Goal: Task Accomplishment & Management: Manage account settings

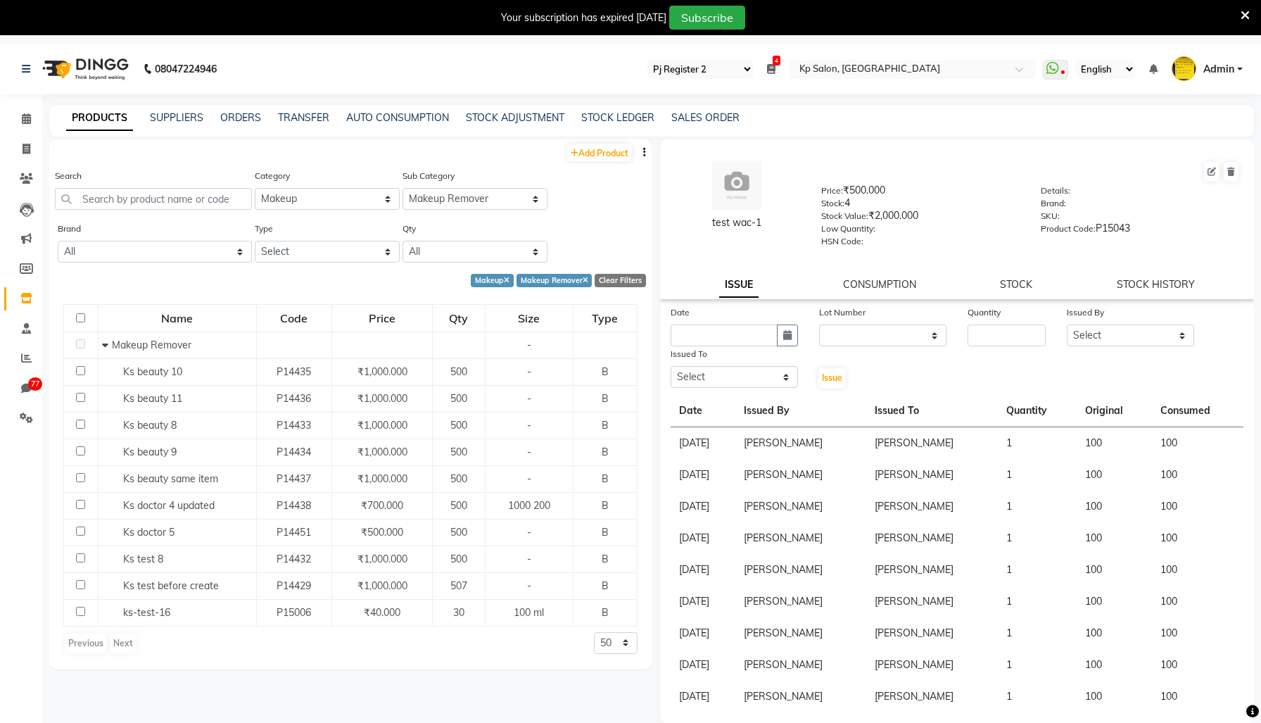
select select "15"
select select "en"
select select "22501200"
select select "22501207"
select select
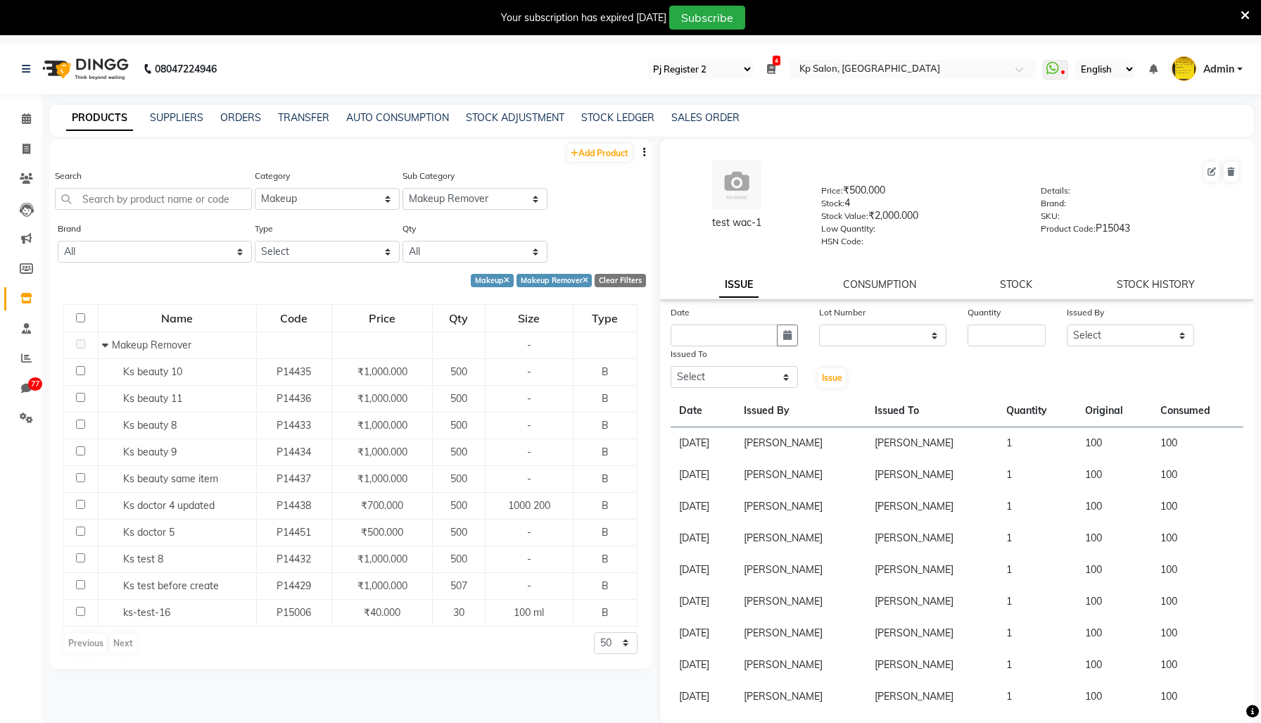
click at [424, 163] on div "Add Product" at bounding box center [350, 150] width 603 height 23
click at [187, 119] on link "SUPPLIERS" at bounding box center [176, 117] width 53 height 13
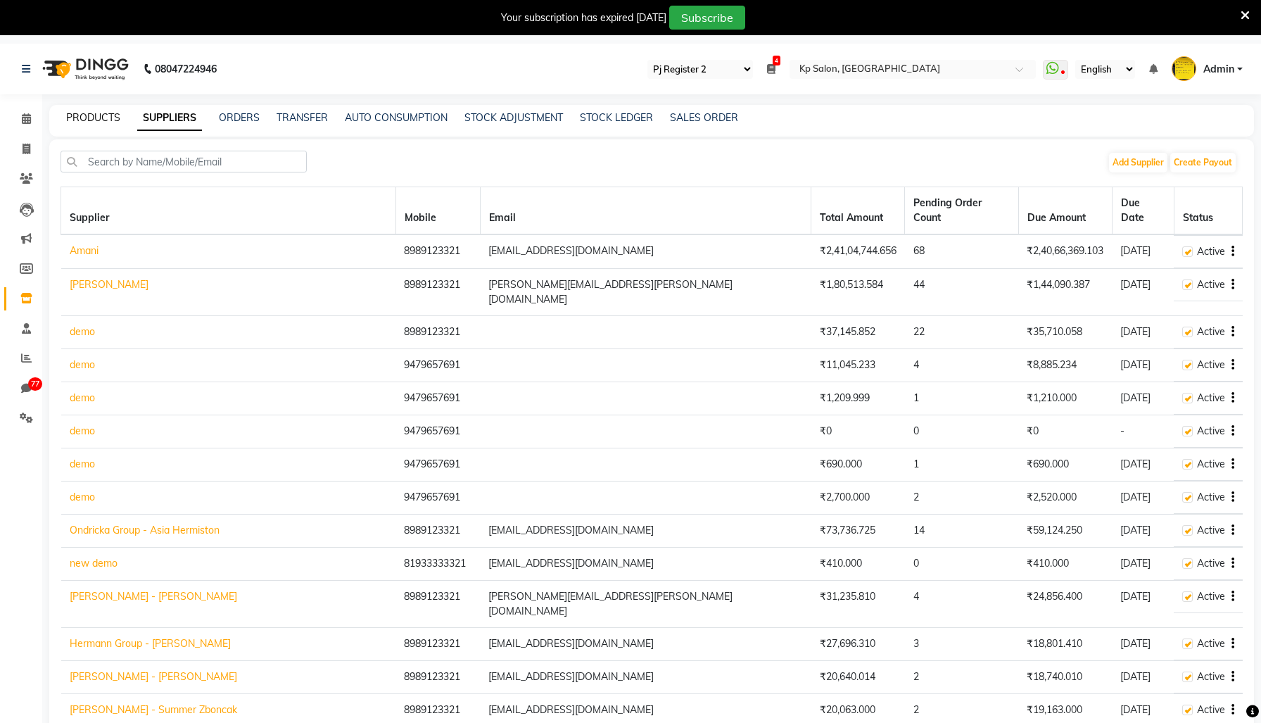
click at [111, 119] on link "PRODUCTS" at bounding box center [93, 117] width 54 height 13
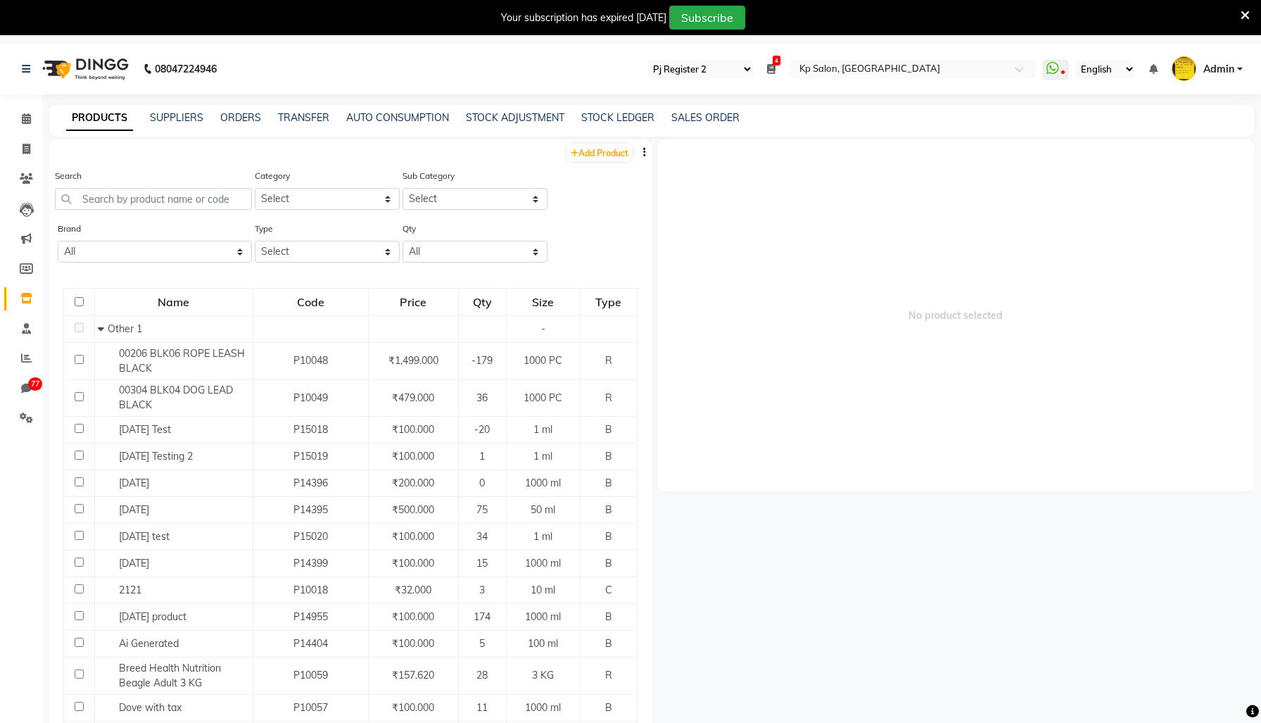
click at [779, 444] on span "No product selected" at bounding box center [955, 315] width 597 height 352
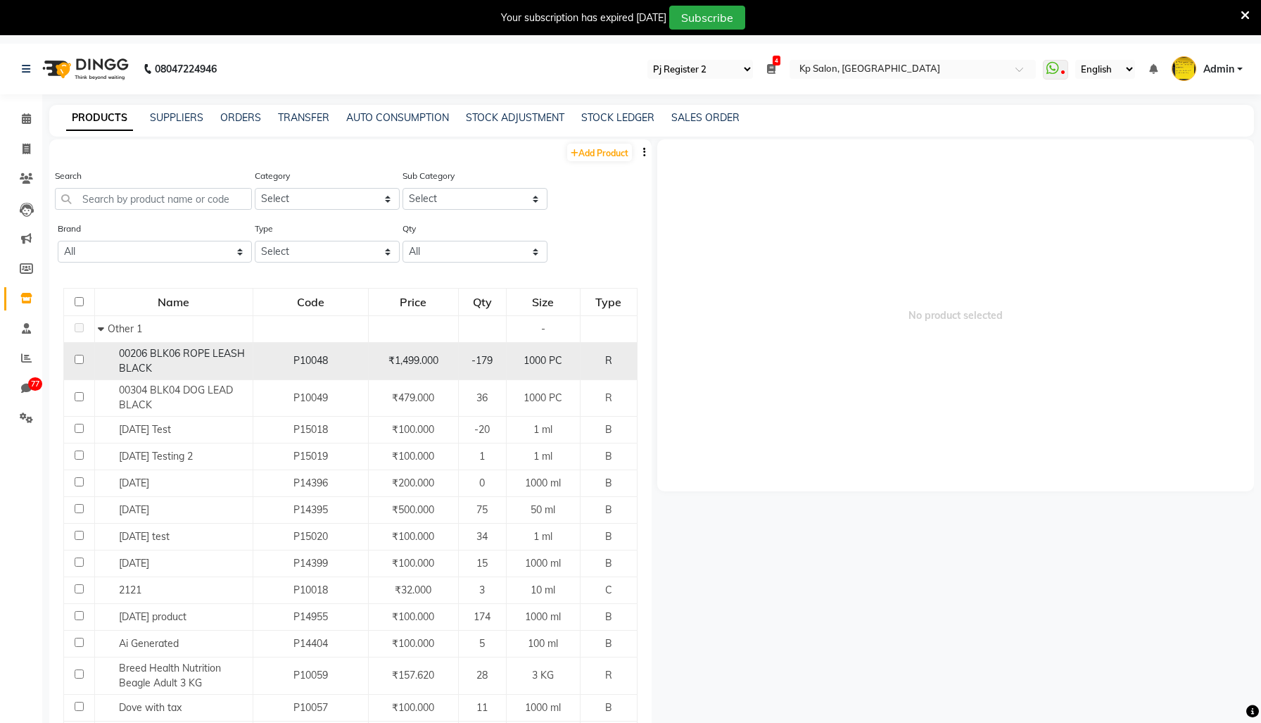
click at [417, 380] on td "₹1,499.000" at bounding box center [413, 361] width 90 height 37
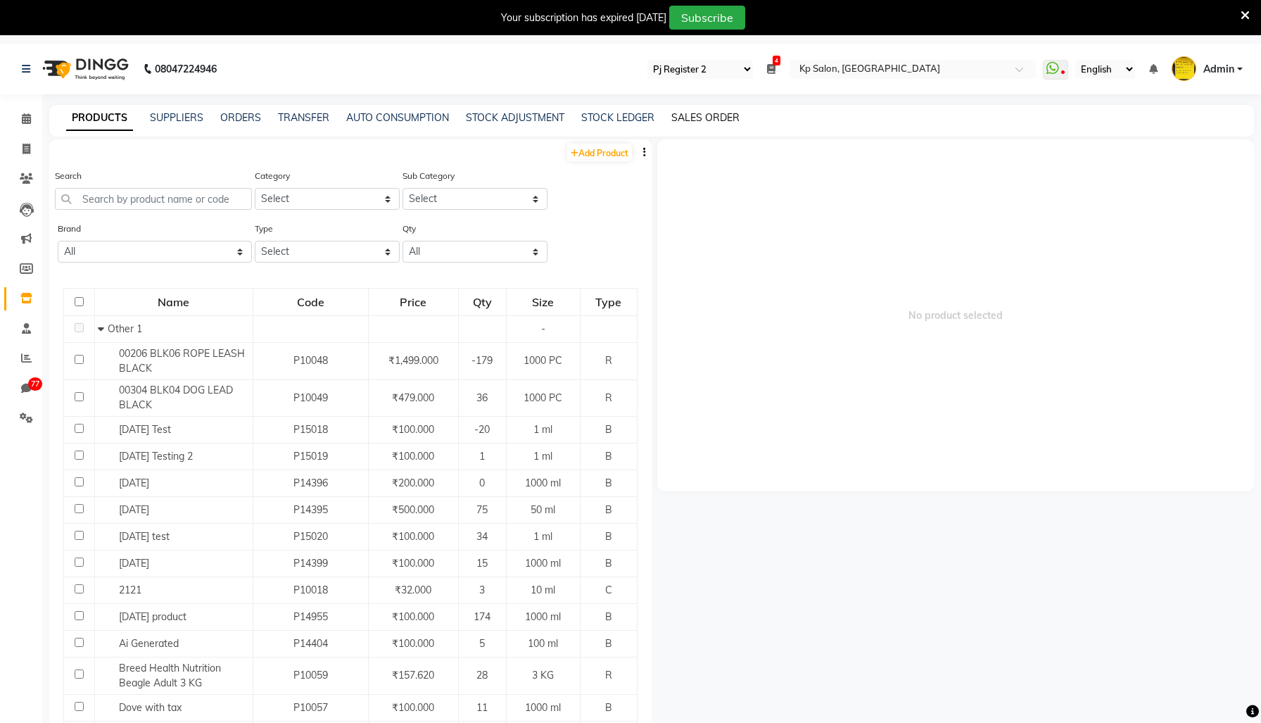
click at [722, 124] on link "SALES ORDER" at bounding box center [706, 117] width 68 height 13
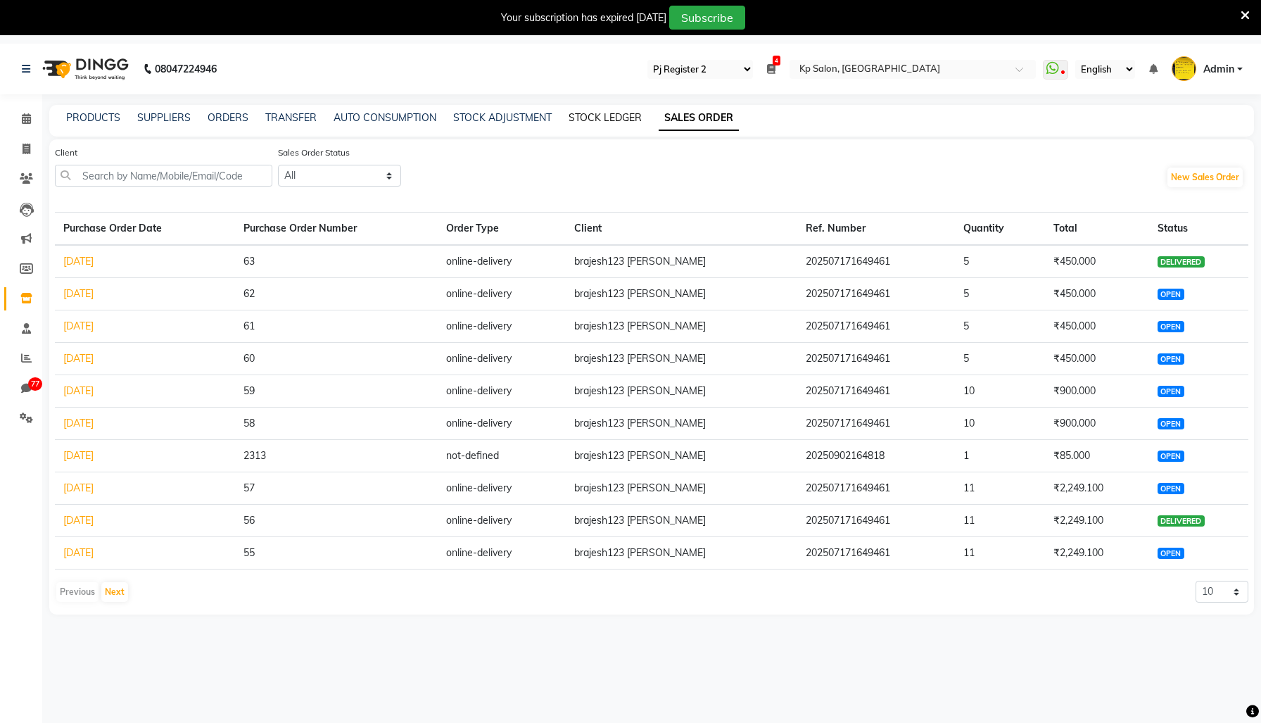
click at [632, 122] on link "STOCK LEDGER" at bounding box center [605, 117] width 73 height 13
select select "all"
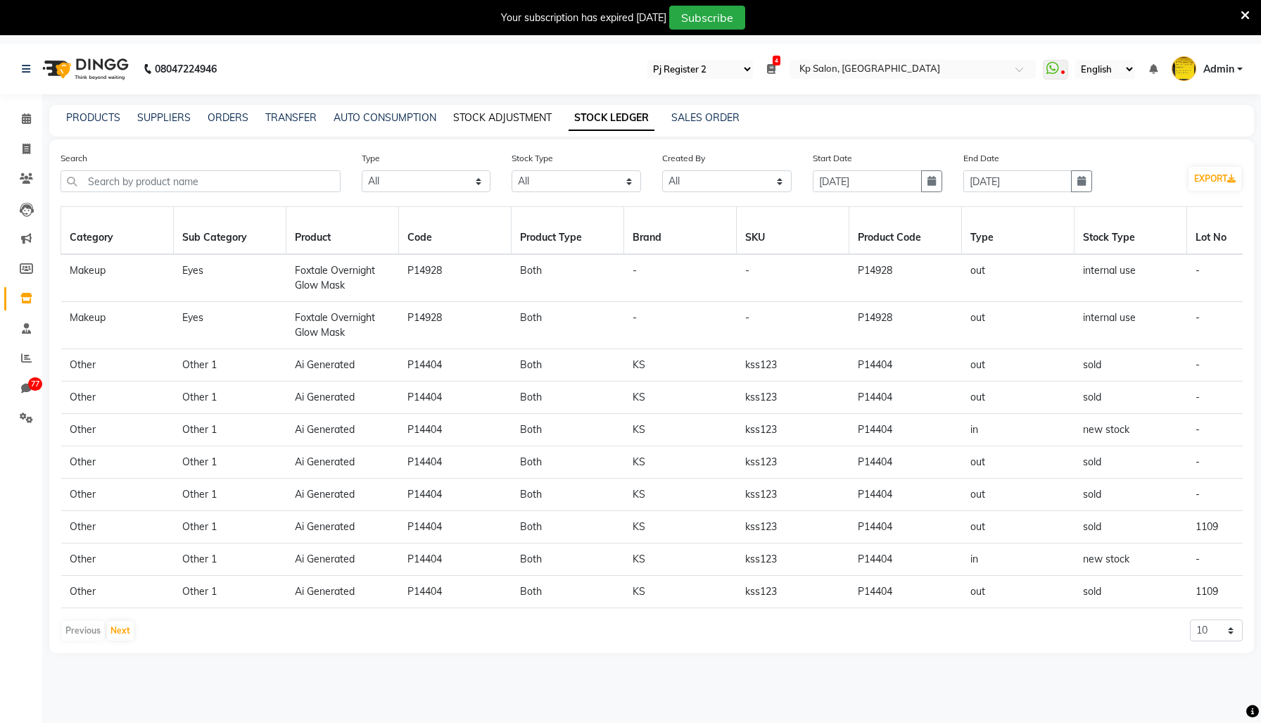
click at [510, 115] on link "STOCK ADJUSTMENT" at bounding box center [502, 117] width 99 height 13
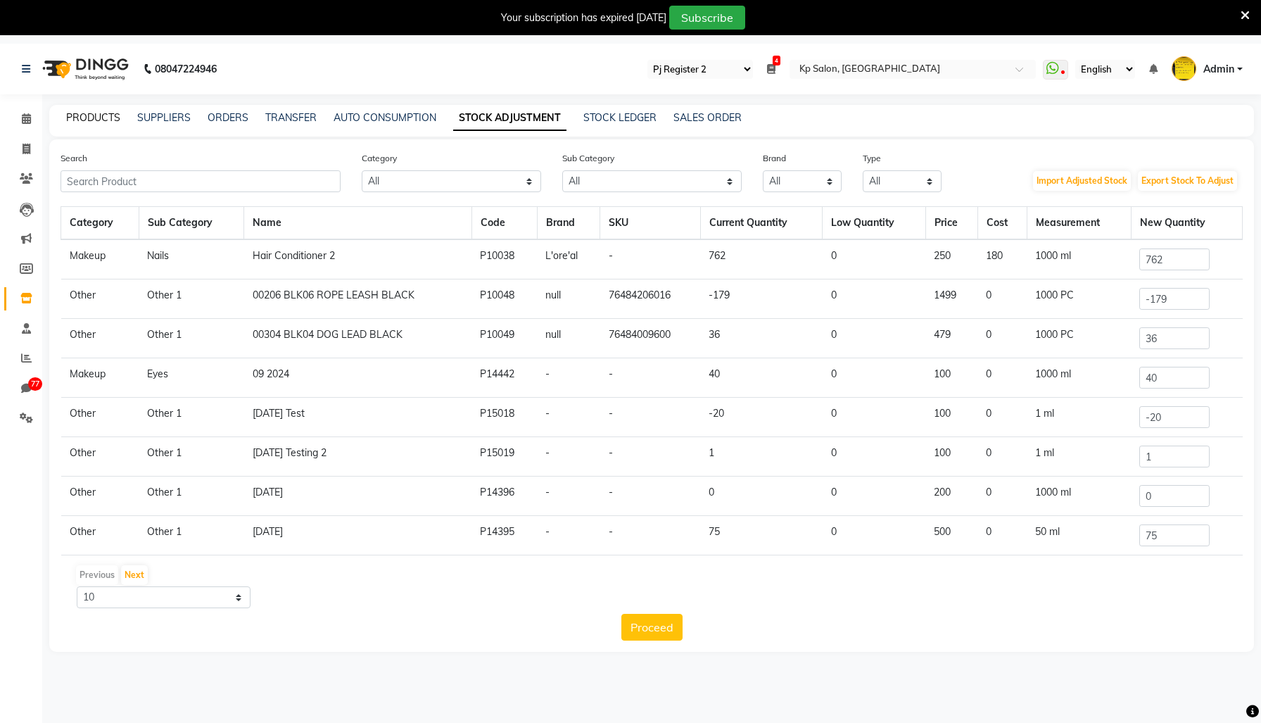
click at [87, 124] on link "PRODUCTS" at bounding box center [93, 117] width 54 height 13
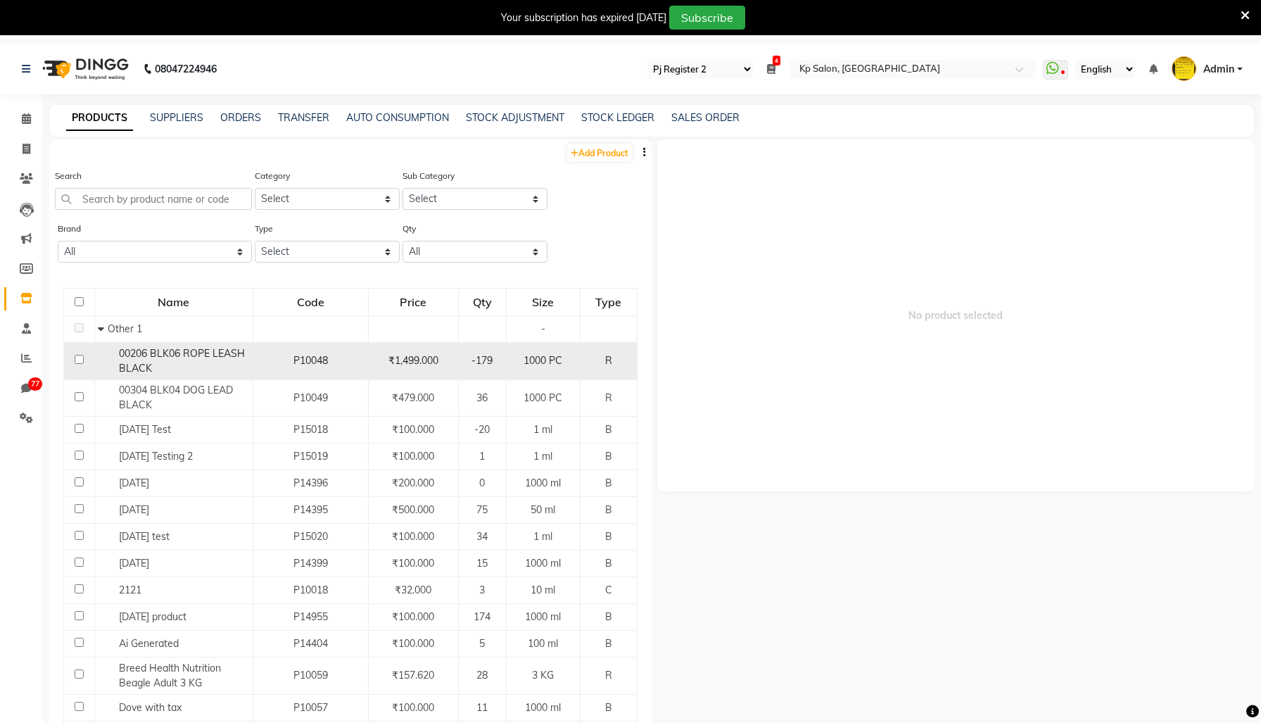
click at [560, 368] on div "1000 PC" at bounding box center [543, 360] width 62 height 15
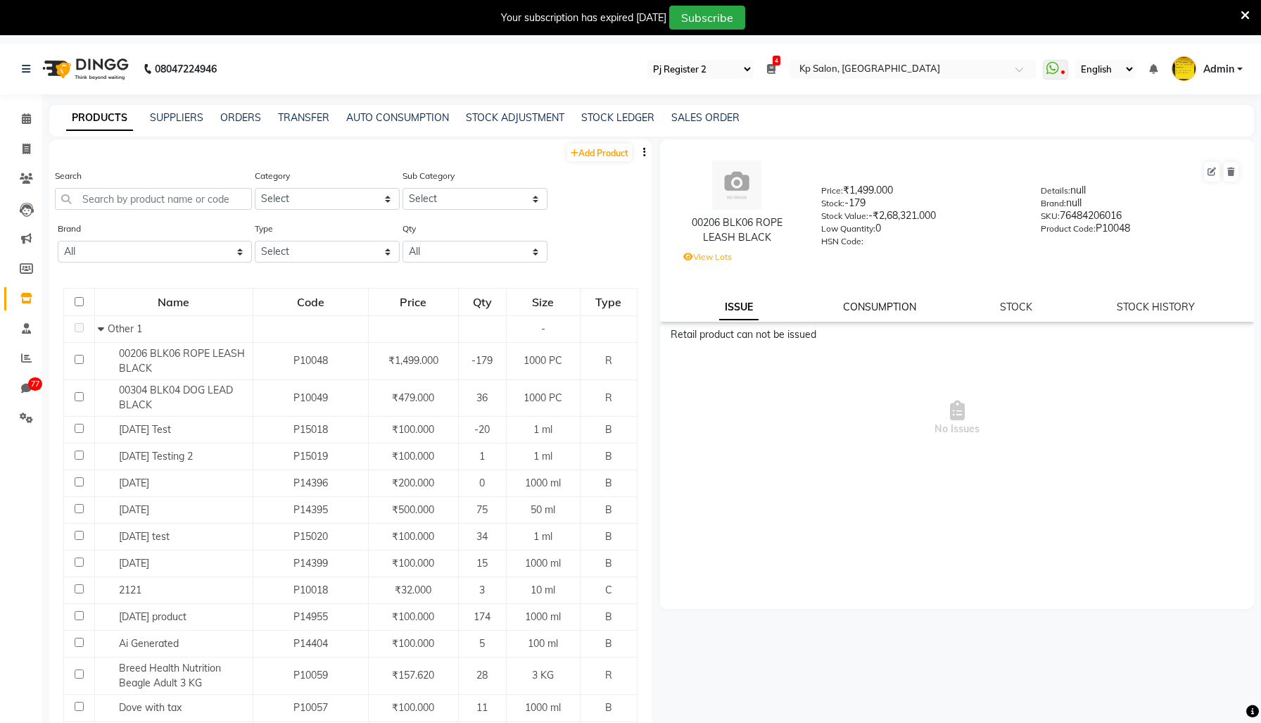
click at [885, 313] on link "CONSUMPTION" at bounding box center [879, 307] width 73 height 13
click at [1009, 315] on div "STOCK" at bounding box center [1018, 307] width 32 height 15
click at [1013, 313] on link "STOCK" at bounding box center [1018, 307] width 32 height 13
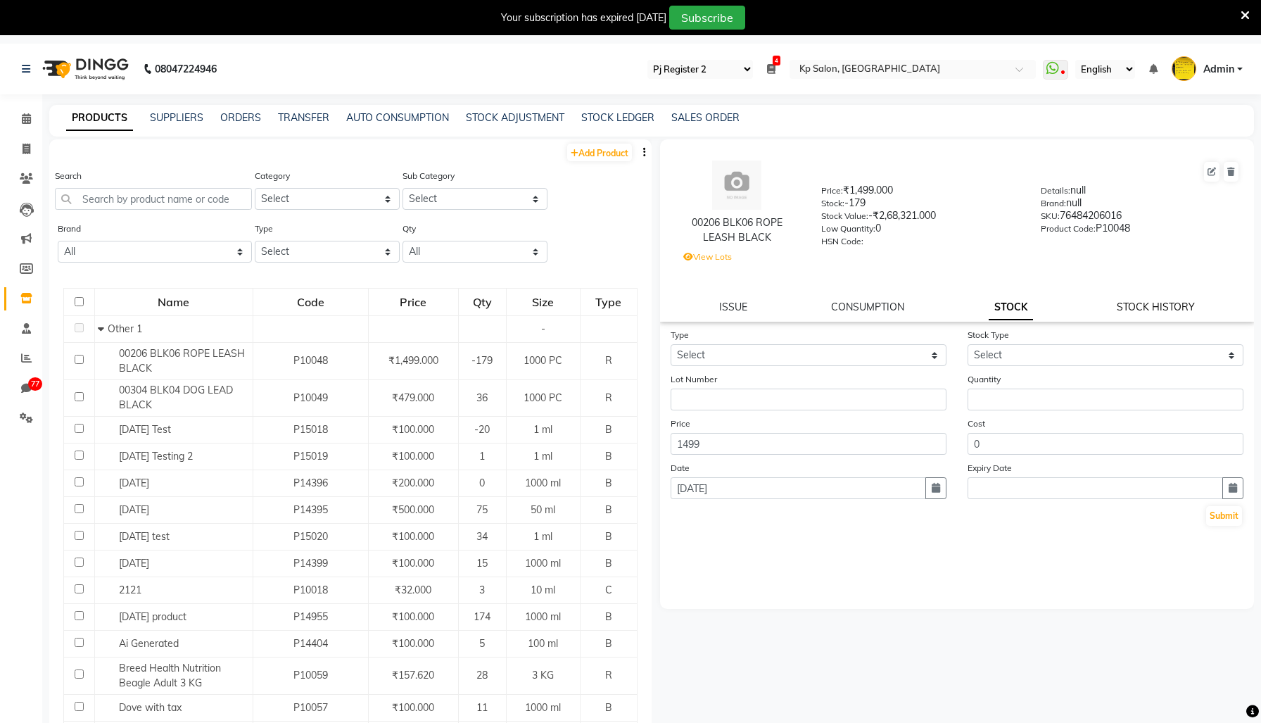
click at [1120, 313] on link "STOCK HISTORY" at bounding box center [1156, 307] width 78 height 13
select select "all"
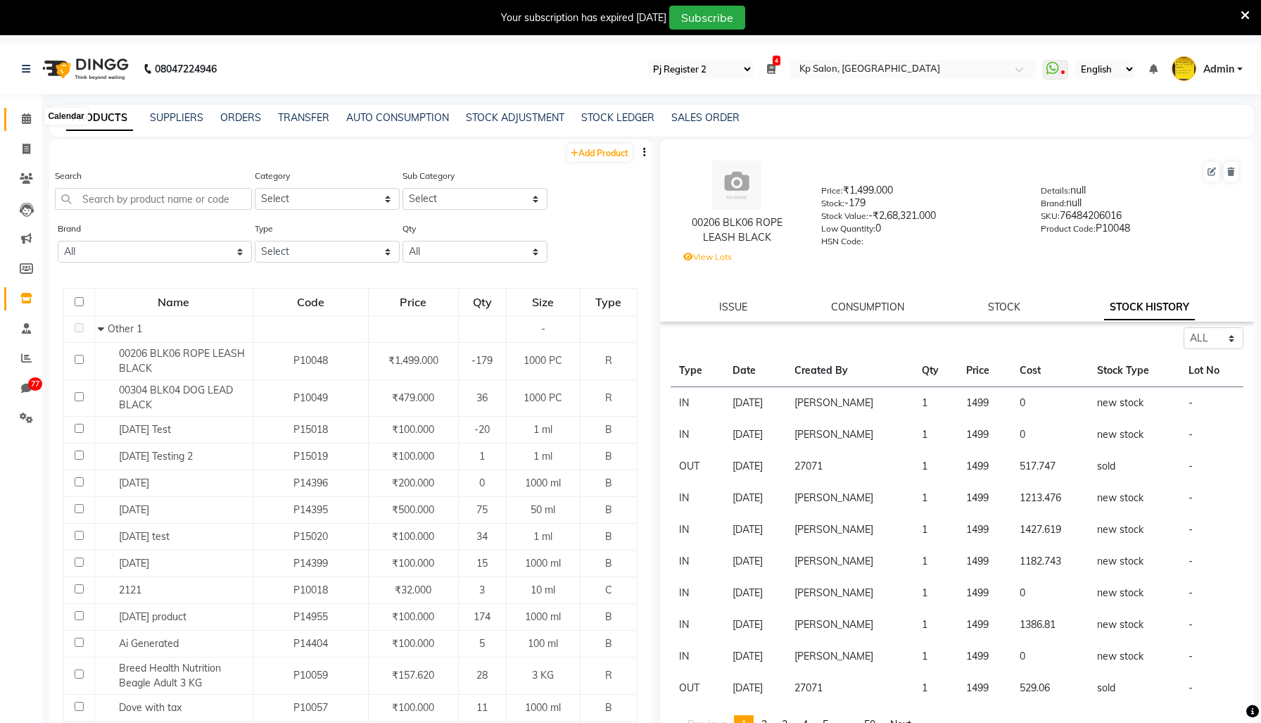
click at [32, 119] on span at bounding box center [26, 119] width 25 height 16
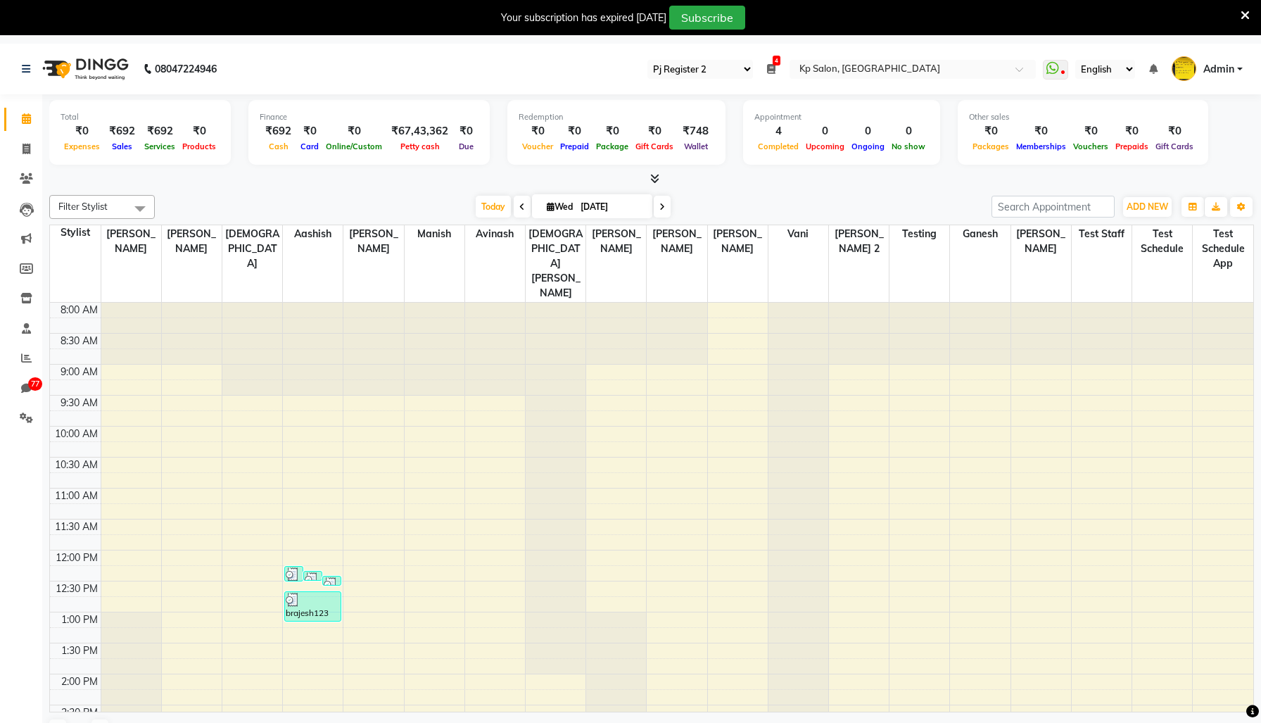
click at [377, 216] on div "[DATE] [DATE]" at bounding box center [573, 206] width 823 height 21
select select "7"
select select "en"
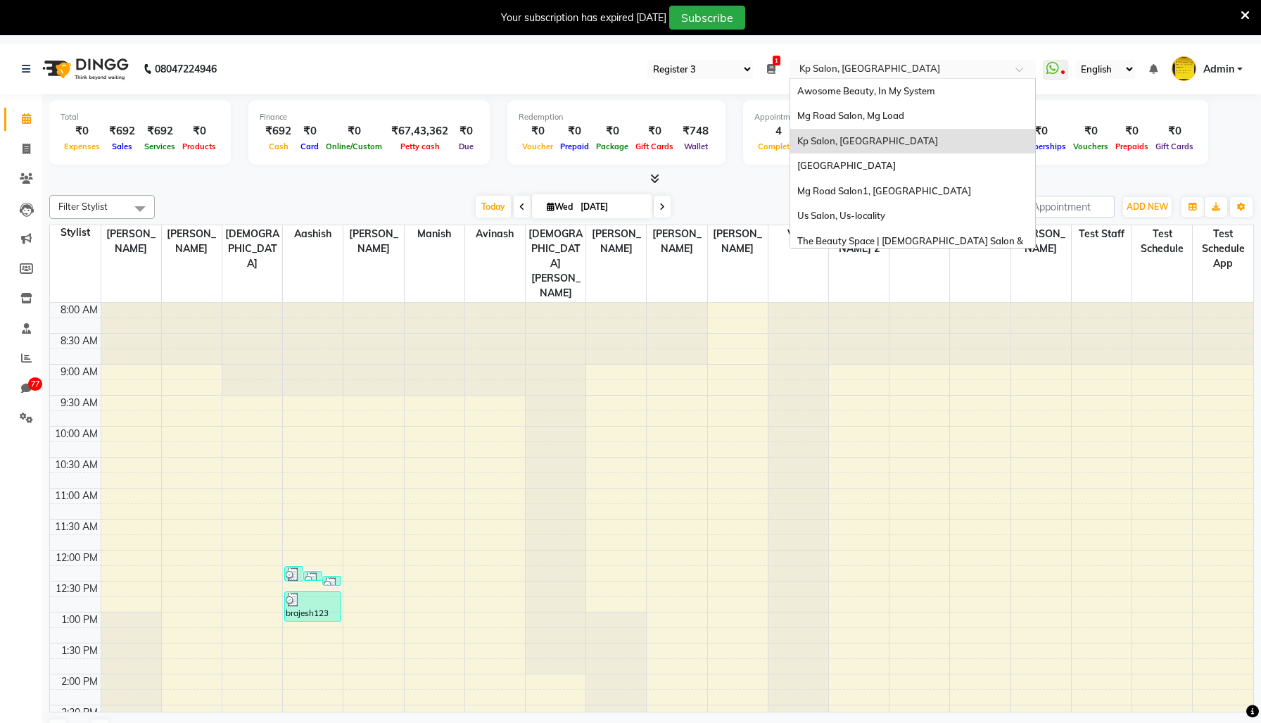
click at [836, 69] on input "text" at bounding box center [899, 70] width 204 height 14
click at [848, 118] on span "Mg Road Salon, Mg Load" at bounding box center [851, 115] width 107 height 11
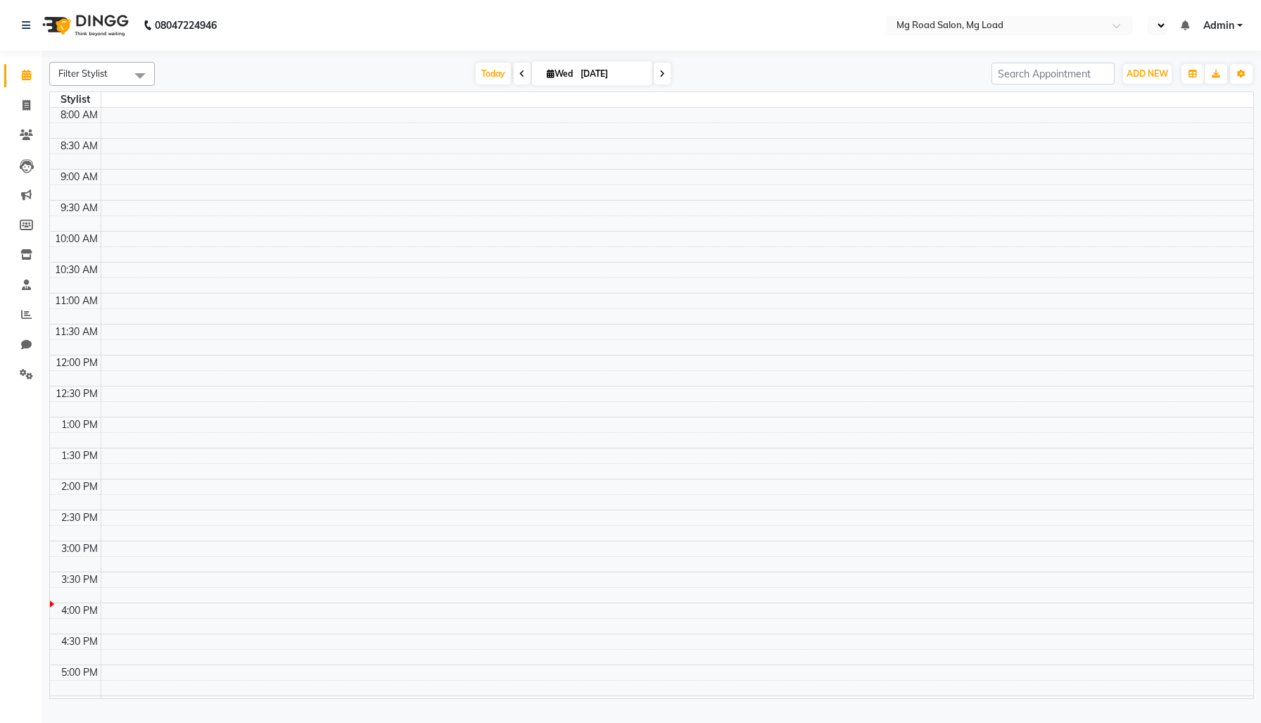
select select "en"
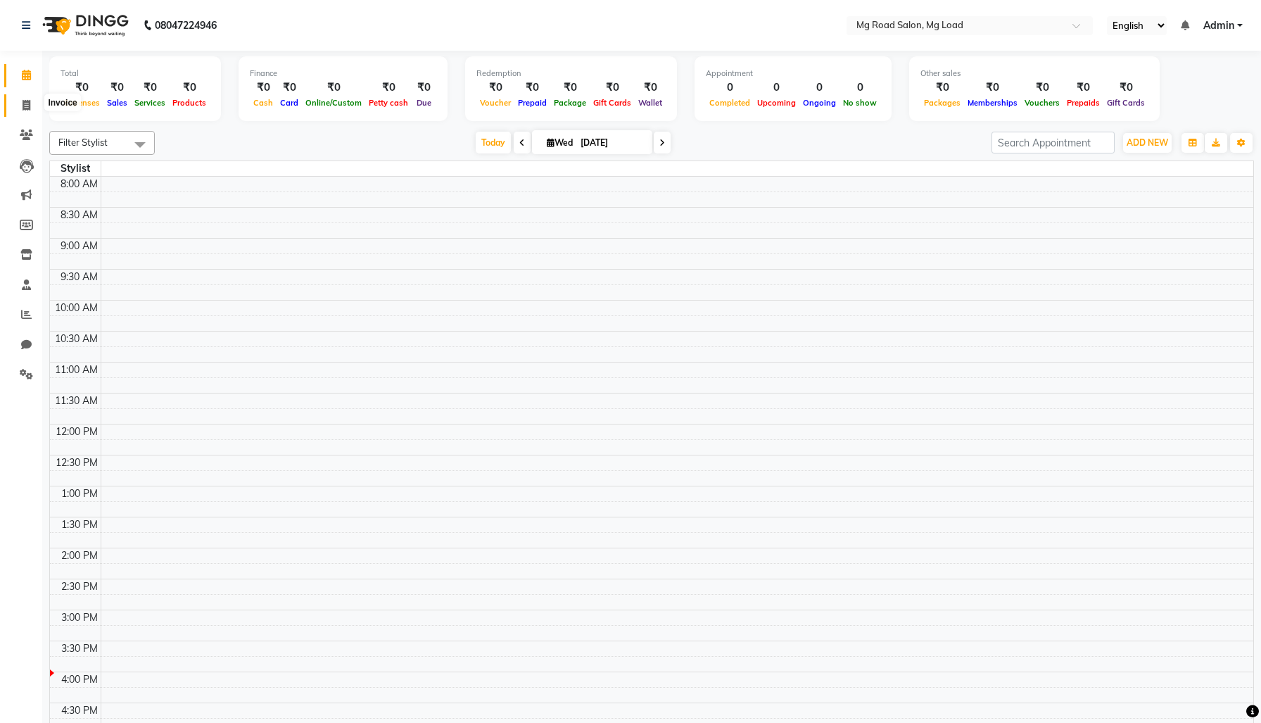
click at [19, 106] on span at bounding box center [26, 106] width 25 height 16
select select "service"
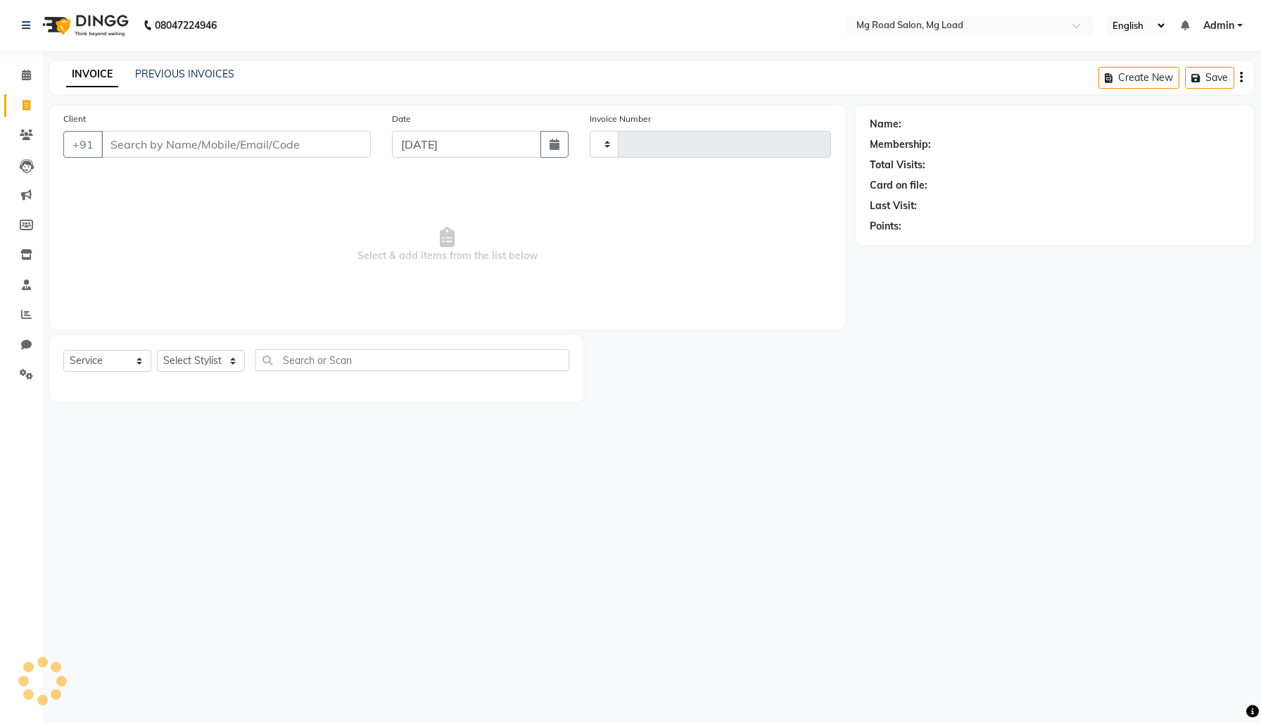
type input "2136"
select select "655"
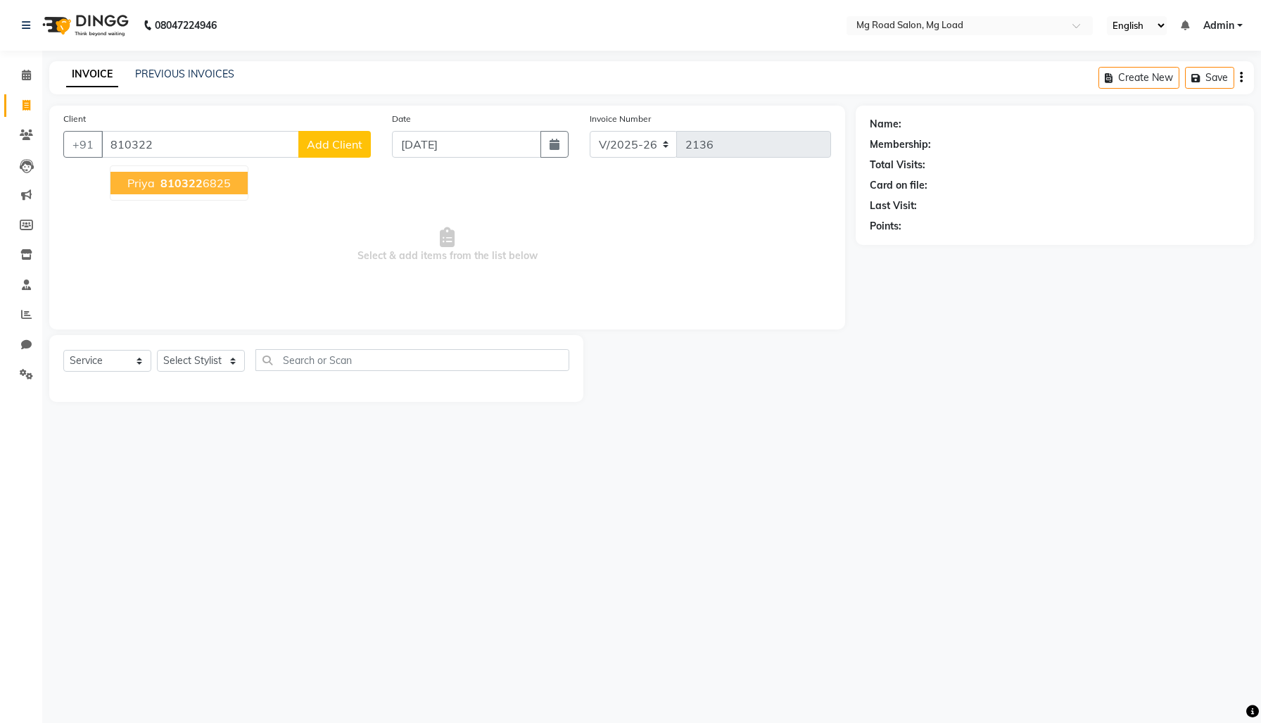
click at [175, 190] on span "810322" at bounding box center [181, 183] width 42 height 14
type input "8103226825"
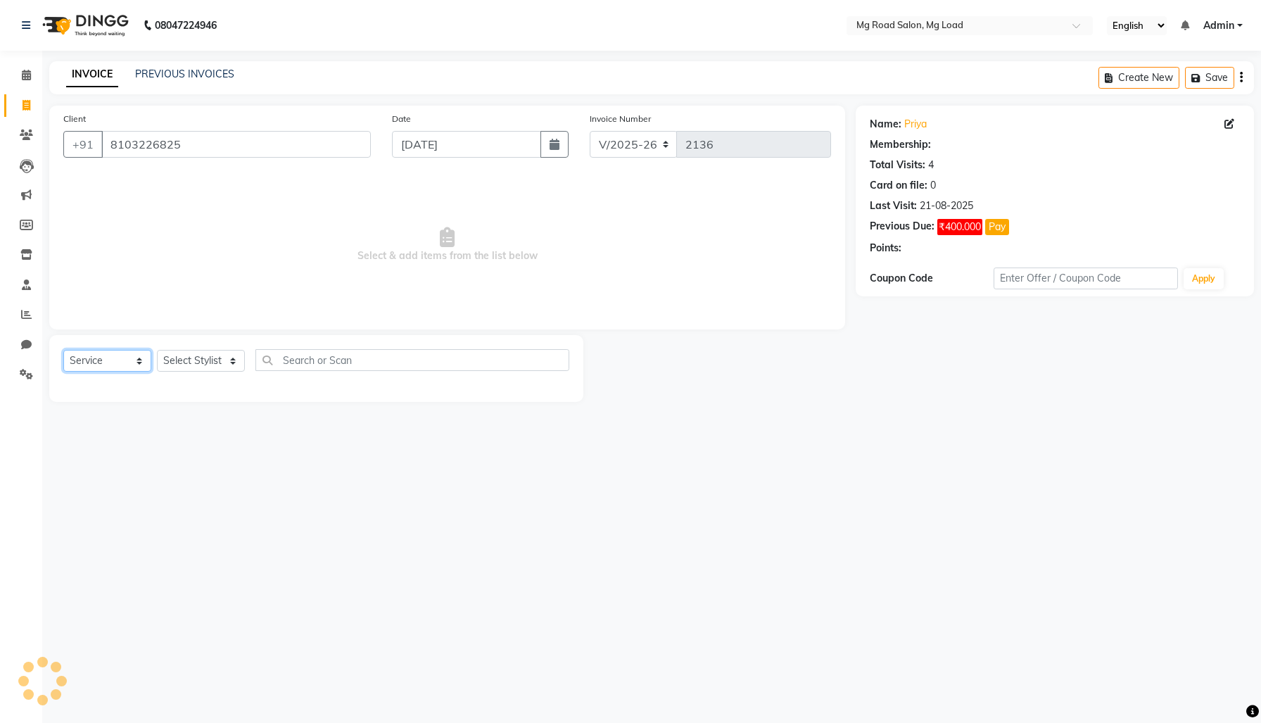
click at [96, 372] on select "Select Service Product Membership Package Voucher Prepaid Gift Card" at bounding box center [107, 361] width 88 height 22
click at [67, 372] on select "Select Service Product Membership Package Voucher Prepaid Gift Card" at bounding box center [107, 361] width 88 height 22
click at [225, 372] on select "Select Stylist Arjun Karthik Meena Priyal Rahul" at bounding box center [201, 361] width 88 height 22
click at [162, 372] on select "Select Stylist Arjun Karthik Meena Priyal Rahul" at bounding box center [201, 361] width 88 height 22
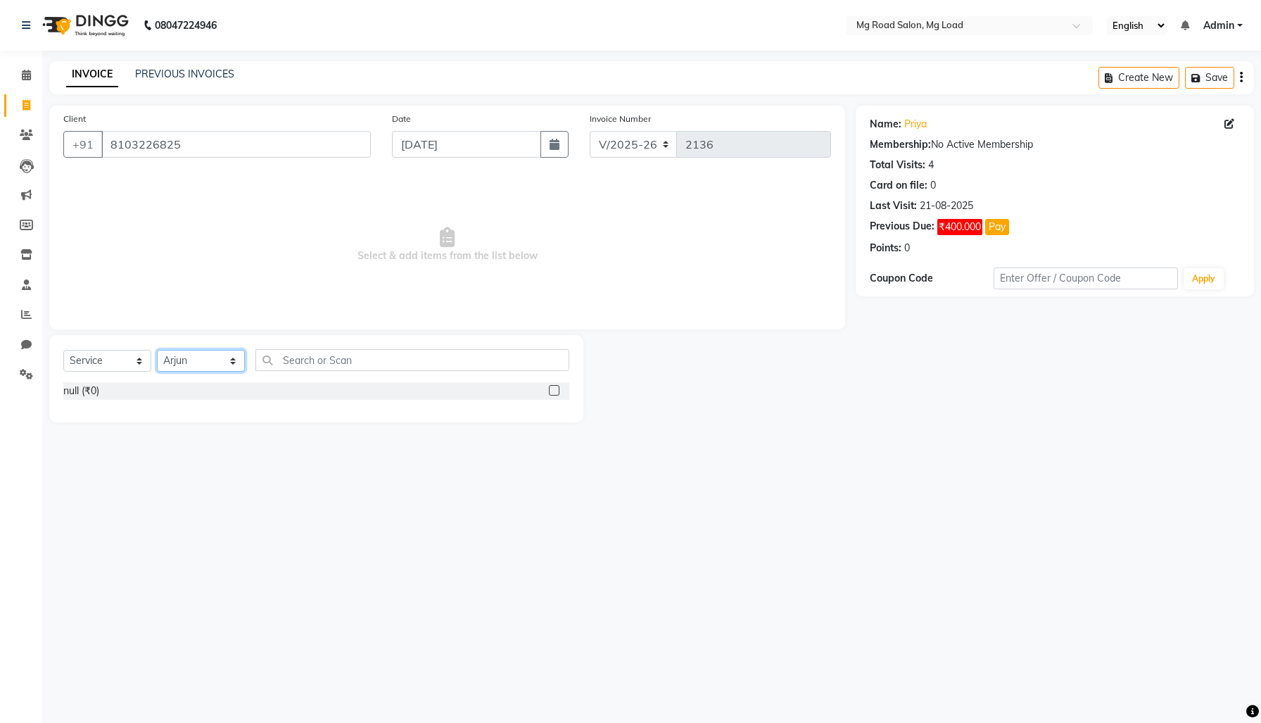
click at [196, 372] on select "Select Stylist Arjun Karthik Meena Priyal Rahul" at bounding box center [201, 361] width 88 height 22
select select "1854"
click at [162, 372] on select "Select Stylist Arjun Karthik Meena Priyal Rahul" at bounding box center [201, 361] width 88 height 22
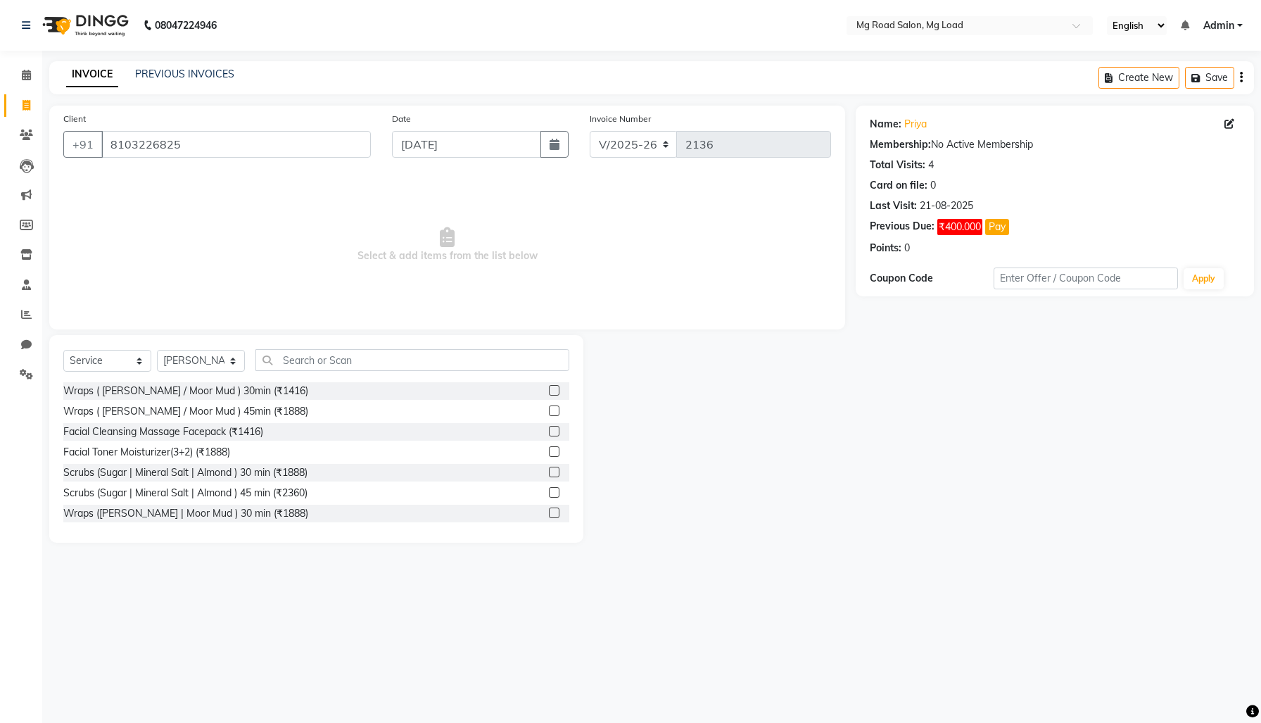
click at [549, 396] on label at bounding box center [554, 390] width 11 height 11
click at [549, 396] on input "checkbox" at bounding box center [553, 390] width 9 height 9
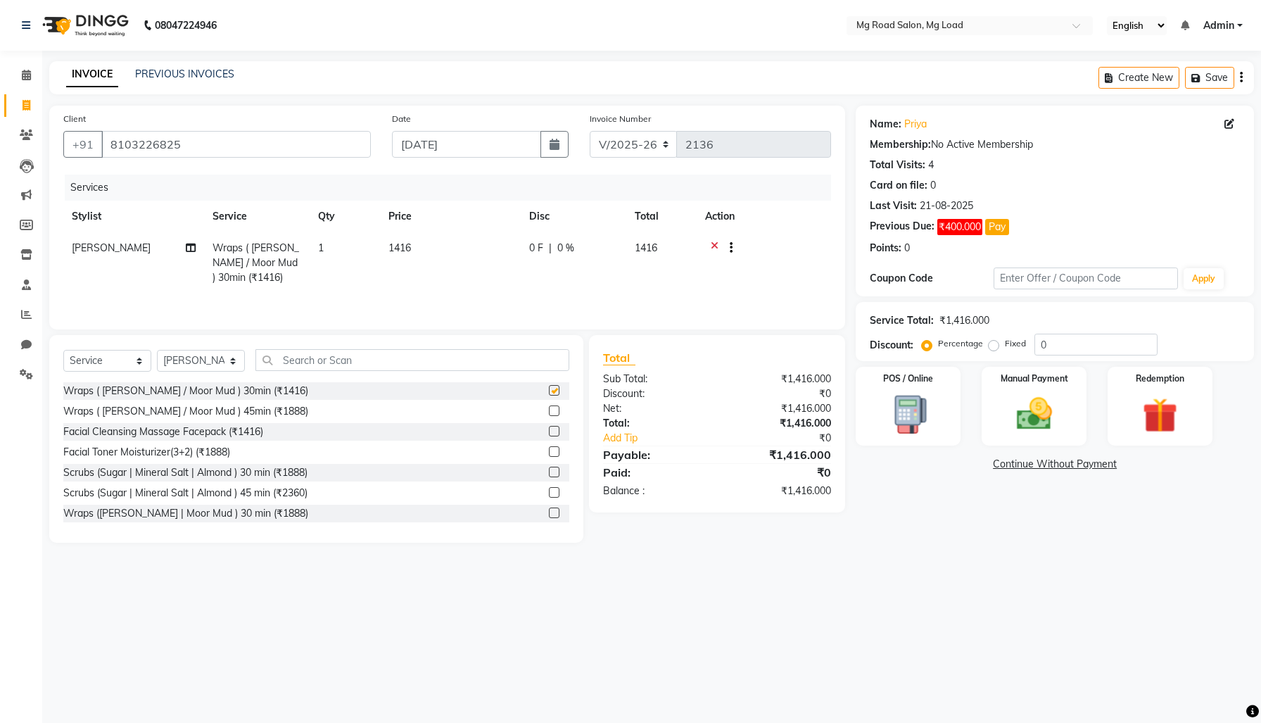
checkbox input "false"
click at [227, 372] on select "Select Stylist Arjun Karthik Meena Priyal Rahul" at bounding box center [201, 361] width 88 height 22
click at [130, 372] on select "Select Service Product Membership Package Voucher Prepaid Gift Card" at bounding box center [107, 361] width 88 height 22
select select "product"
click at [67, 372] on select "Select Service Product Membership Package Voucher Prepaid Gift Card" at bounding box center [107, 361] width 88 height 22
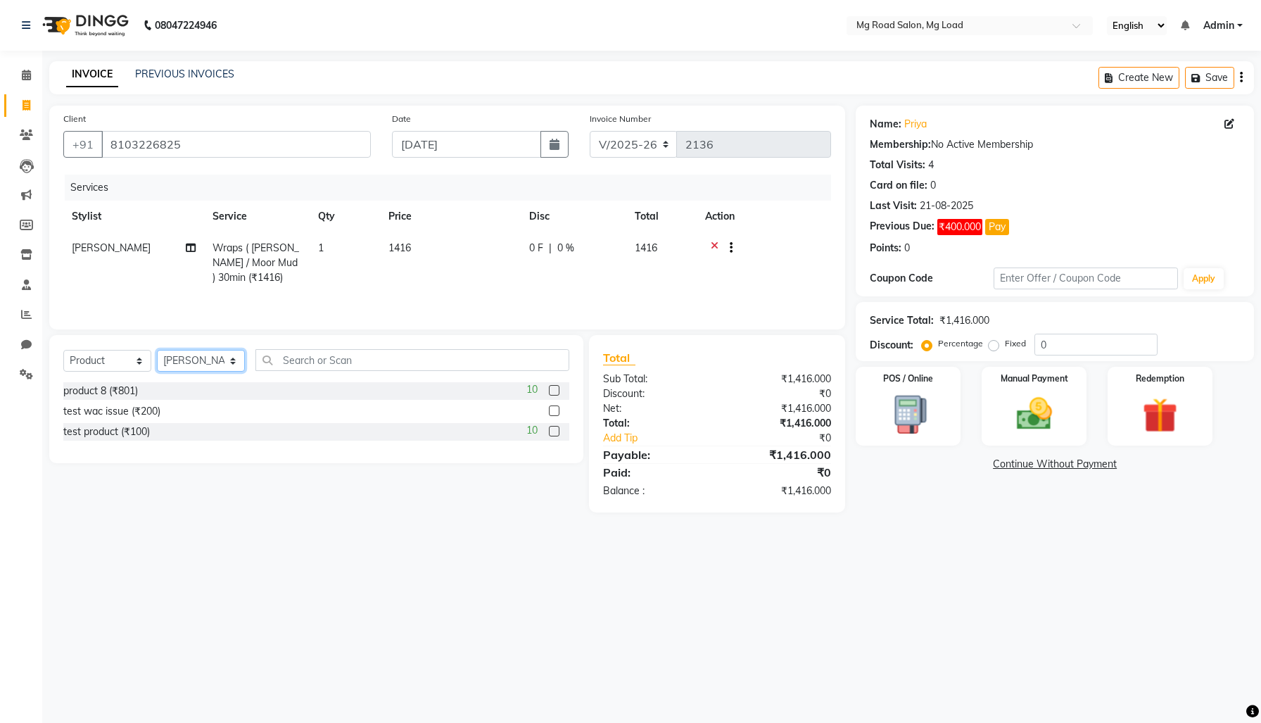
click at [195, 372] on select "Select Stylist Arjun Karthik Meena Priyal Rahul" at bounding box center [201, 361] width 88 height 22
select select "1855"
click at [162, 372] on select "Select Stylist Arjun Karthik Meena Priyal Rahul" at bounding box center [201, 361] width 88 height 22
click at [549, 396] on label at bounding box center [554, 390] width 11 height 11
click at [549, 396] on input "checkbox" at bounding box center [553, 390] width 9 height 9
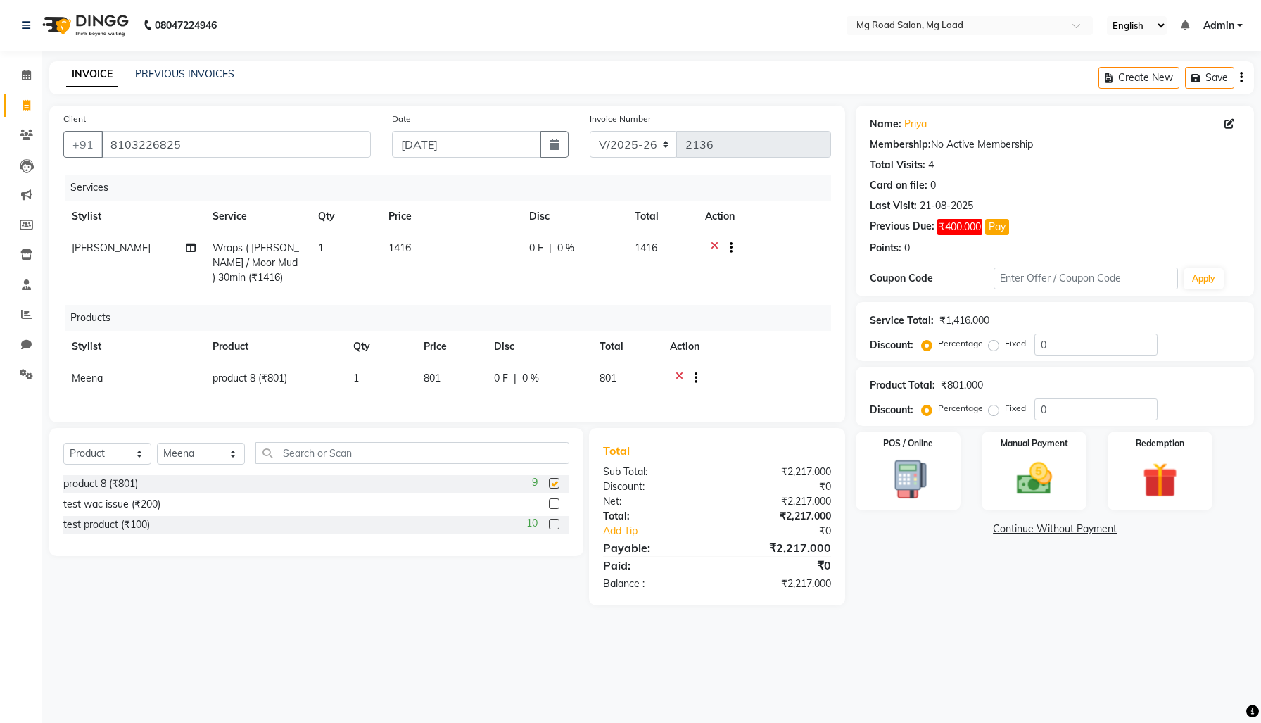
checkbox input "false"
click at [32, 379] on span at bounding box center [26, 375] width 25 height 16
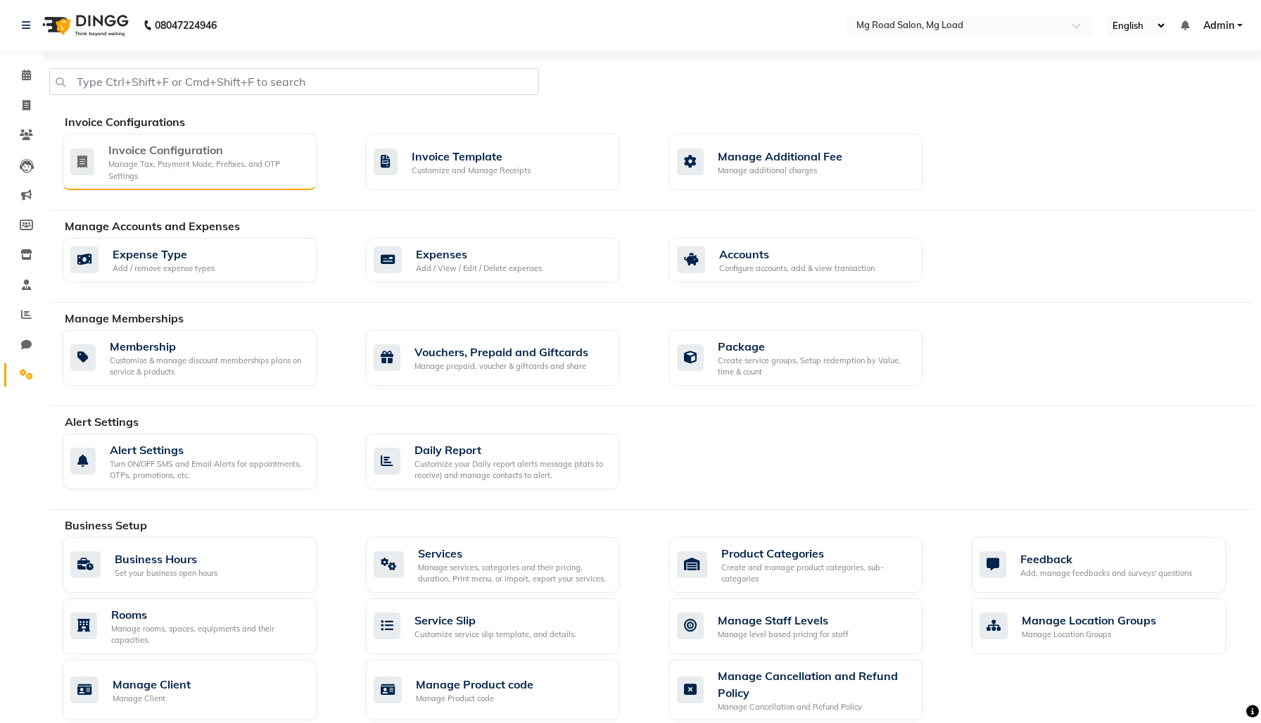
click at [159, 180] on div "Manage Tax, Payment Mode, Prefixes, and OTP Settings" at bounding box center [206, 169] width 197 height 23
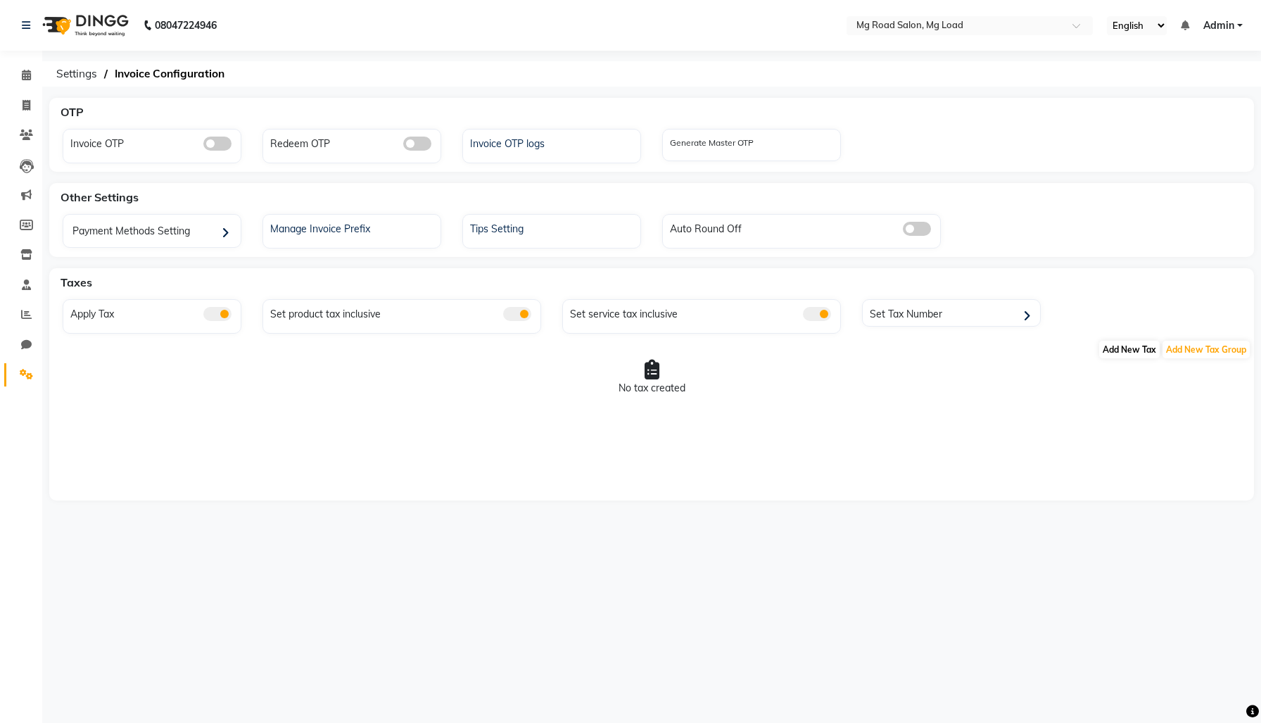
click at [1126, 358] on span "Add New Tax" at bounding box center [1130, 350] width 61 height 18
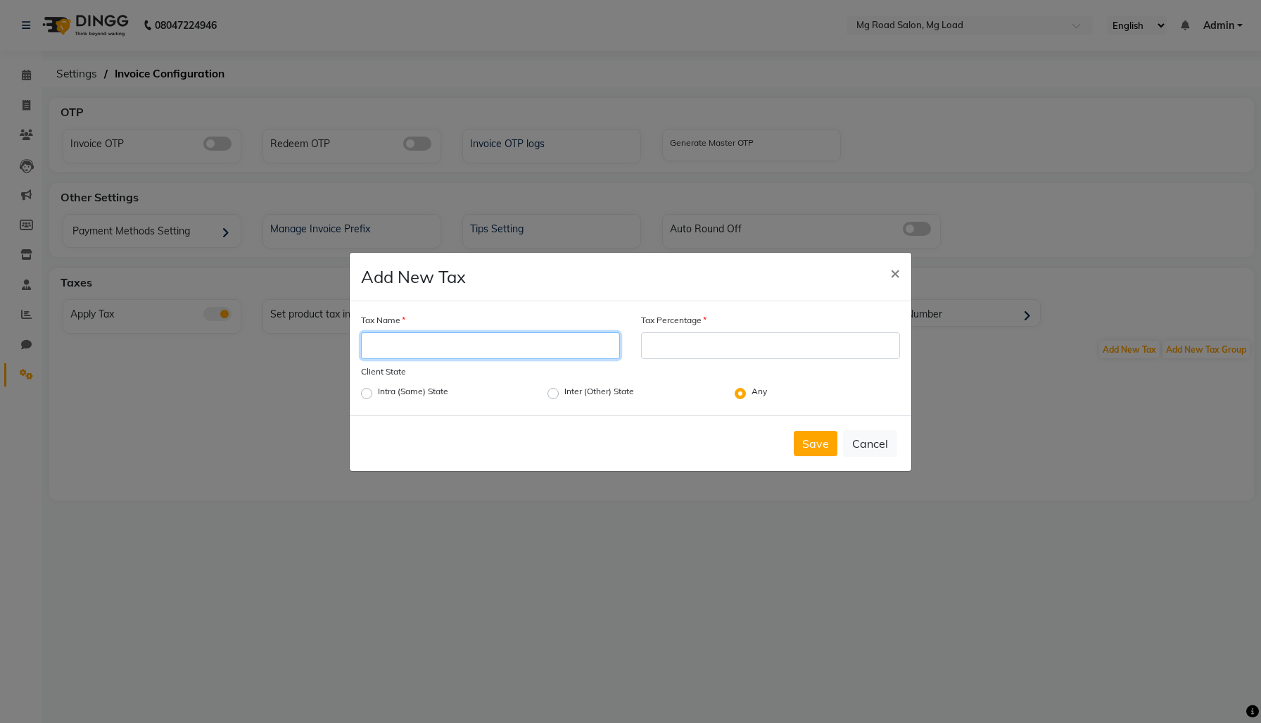
click at [565, 354] on input "Tax Name" at bounding box center [490, 345] width 259 height 27
type input "p"
type input "cgst"
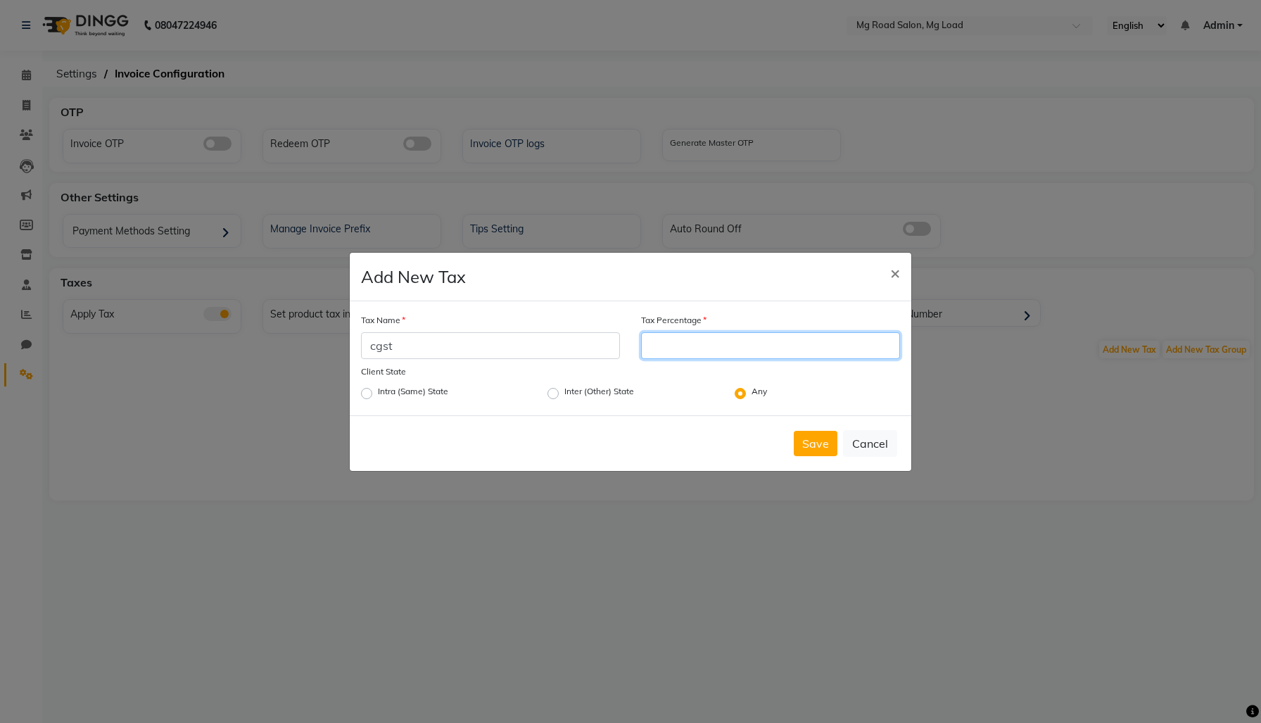
click at [716, 352] on input "Tax Percentage" at bounding box center [770, 345] width 259 height 27
type input "1"
type input "9"
click at [808, 449] on button "Save" at bounding box center [816, 443] width 44 height 25
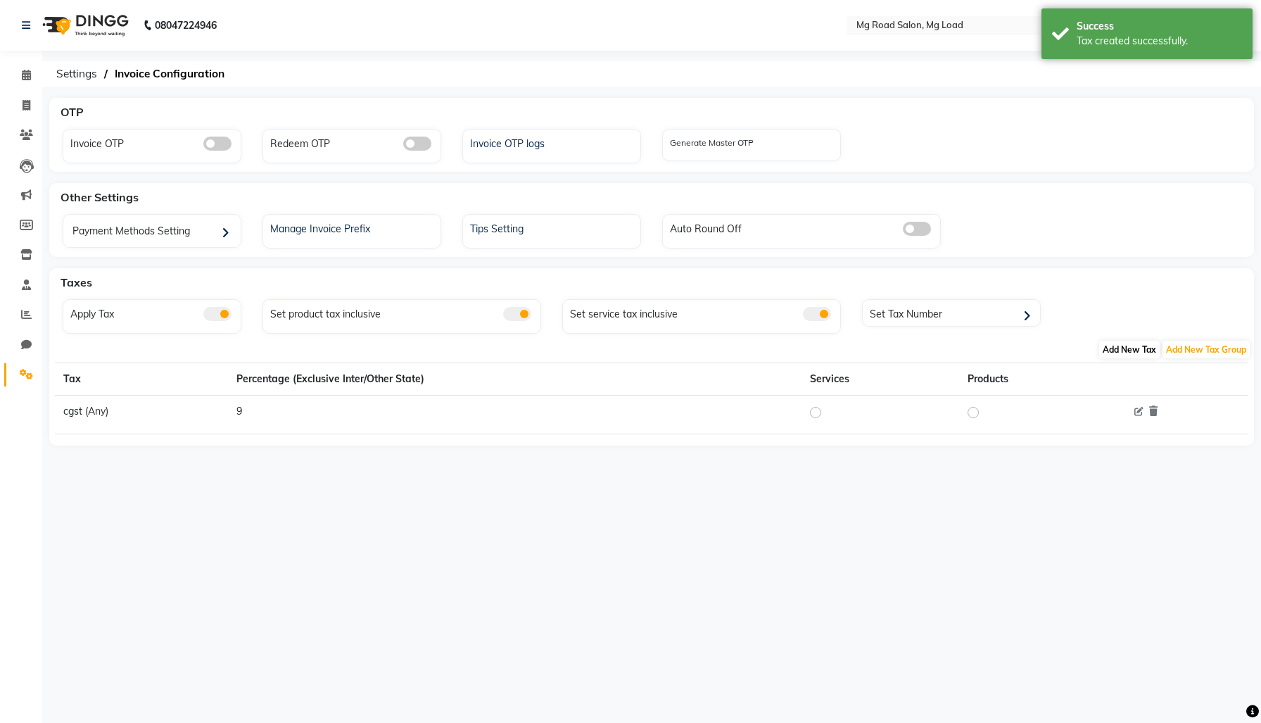
click at [1112, 358] on span "Add New Tax" at bounding box center [1130, 350] width 61 height 18
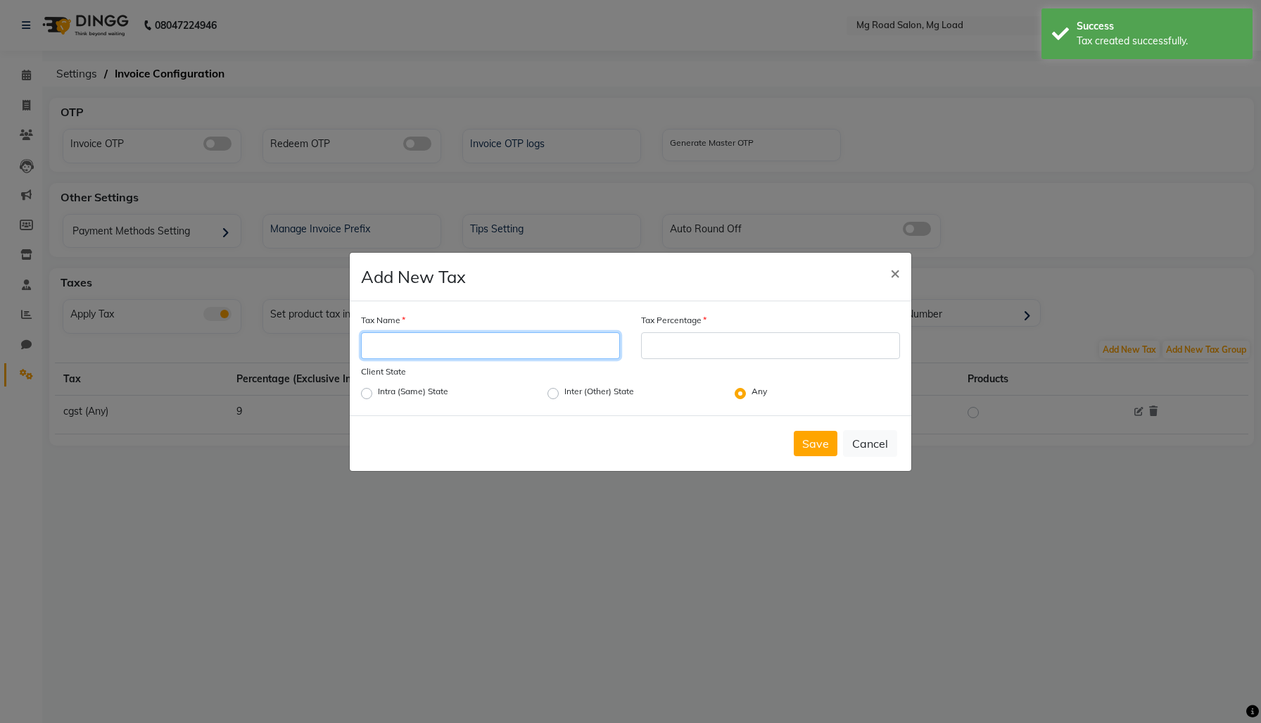
click at [496, 344] on input "Tax Name" at bounding box center [490, 345] width 259 height 27
type input "sgst"
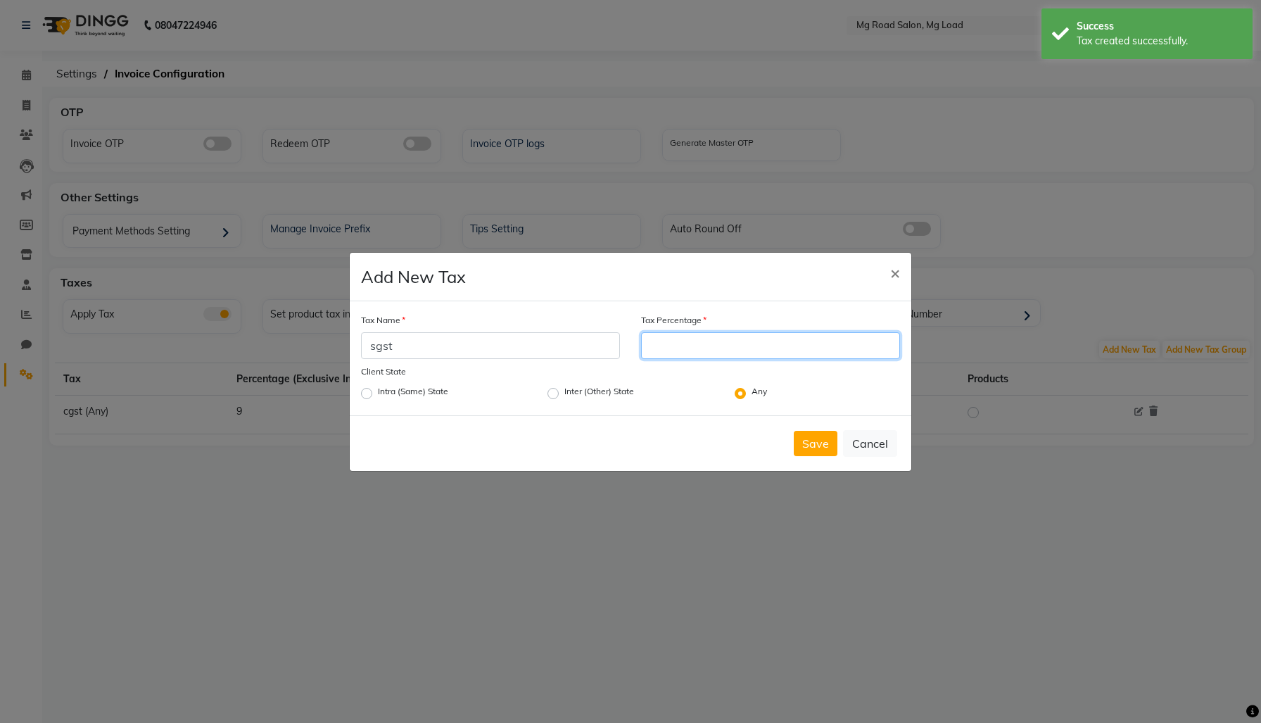
click at [712, 350] on input "Tax Percentage" at bounding box center [770, 345] width 259 height 27
type input "8"
type input "9"
click at [794, 456] on button "Save" at bounding box center [816, 443] width 44 height 25
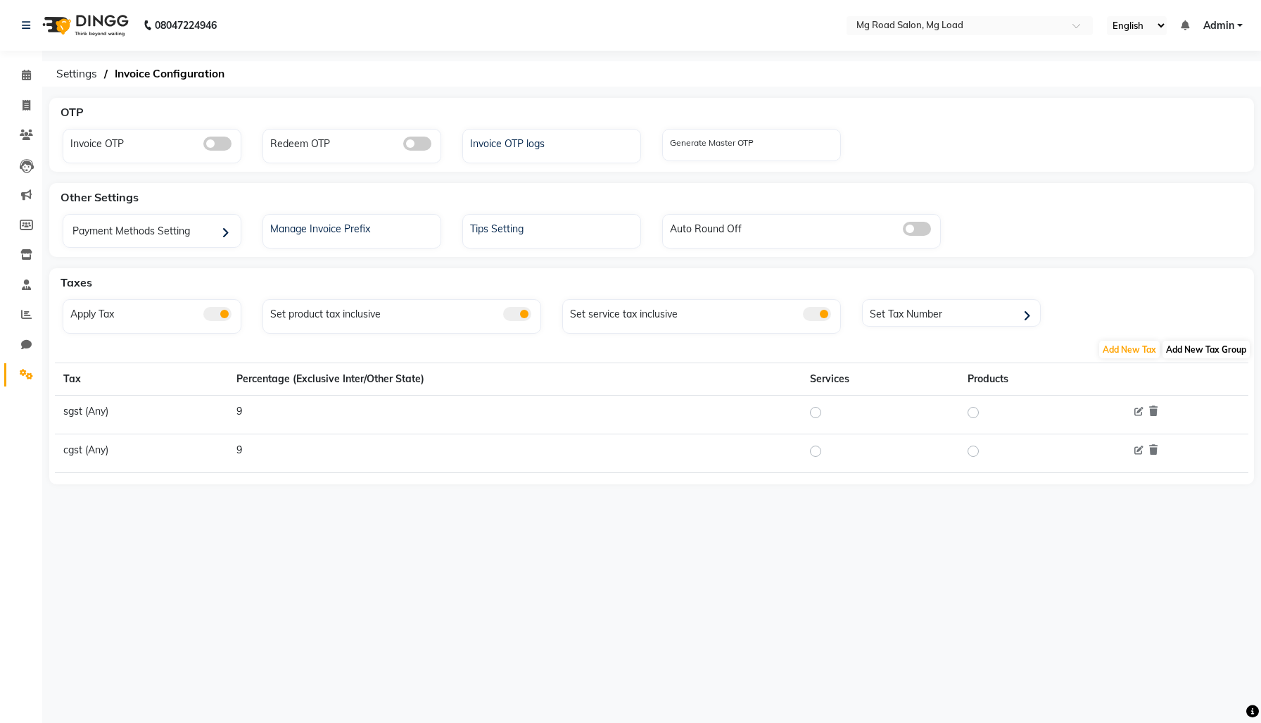
click at [1190, 358] on span "Add New Tax Group" at bounding box center [1206, 350] width 87 height 18
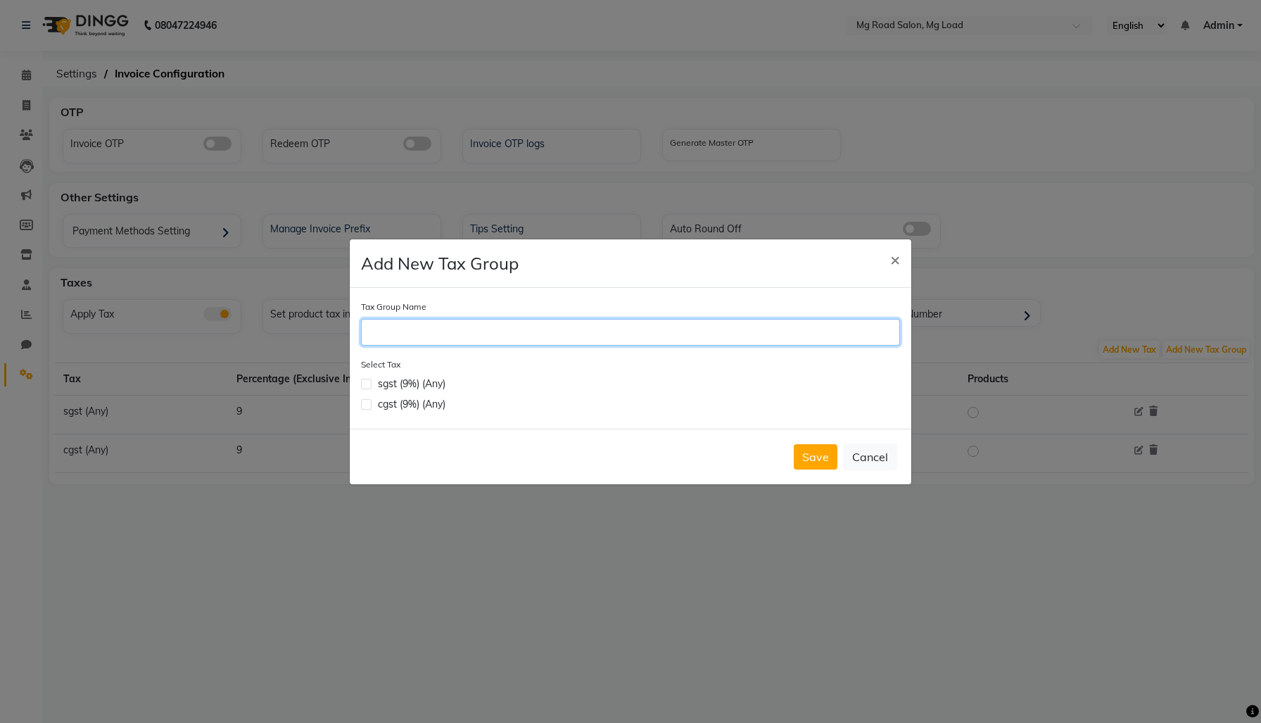
click at [434, 339] on input "Tax Group Name" at bounding box center [630, 332] width 539 height 27
type input "GST"
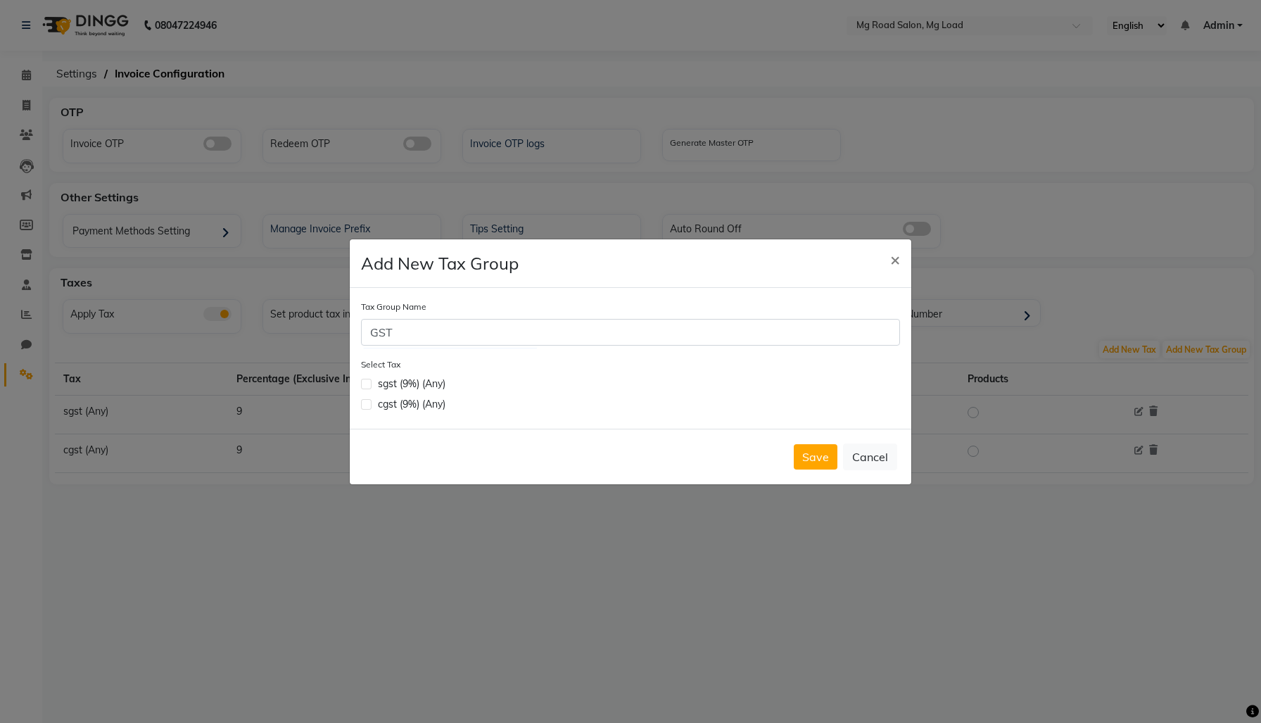
click at [370, 387] on label at bounding box center [366, 384] width 11 height 11
click at [370, 387] on input "checkbox" at bounding box center [365, 382] width 9 height 9
checkbox input "true"
click at [374, 412] on div "cgst (9%) (Any)" at bounding box center [630, 404] width 539 height 15
click at [369, 410] on label at bounding box center [366, 404] width 11 height 11
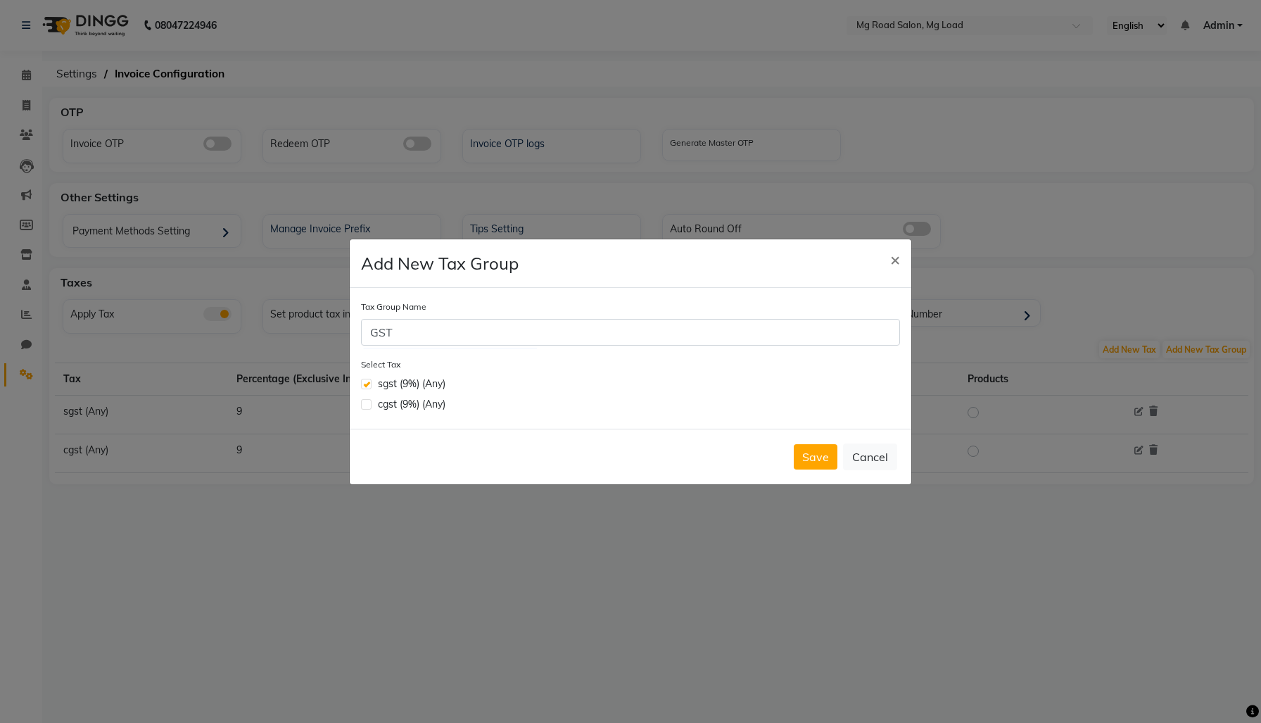
click at [369, 408] on input "checkbox" at bounding box center [365, 402] width 9 height 9
checkbox input "true"
click at [794, 465] on button "Save" at bounding box center [816, 456] width 44 height 25
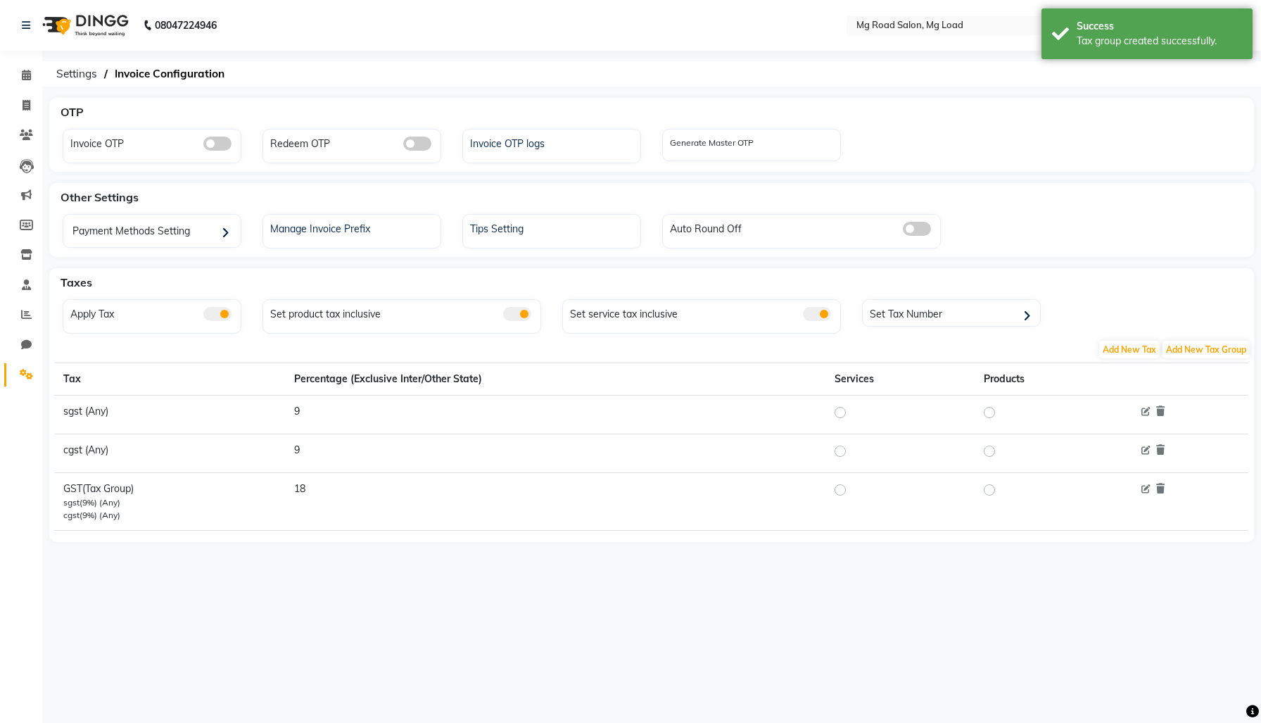
click at [852, 498] on label at bounding box center [852, 489] width 0 height 17
click at [838, 495] on input "radio" at bounding box center [843, 490] width 10 height 10
radio input "true"
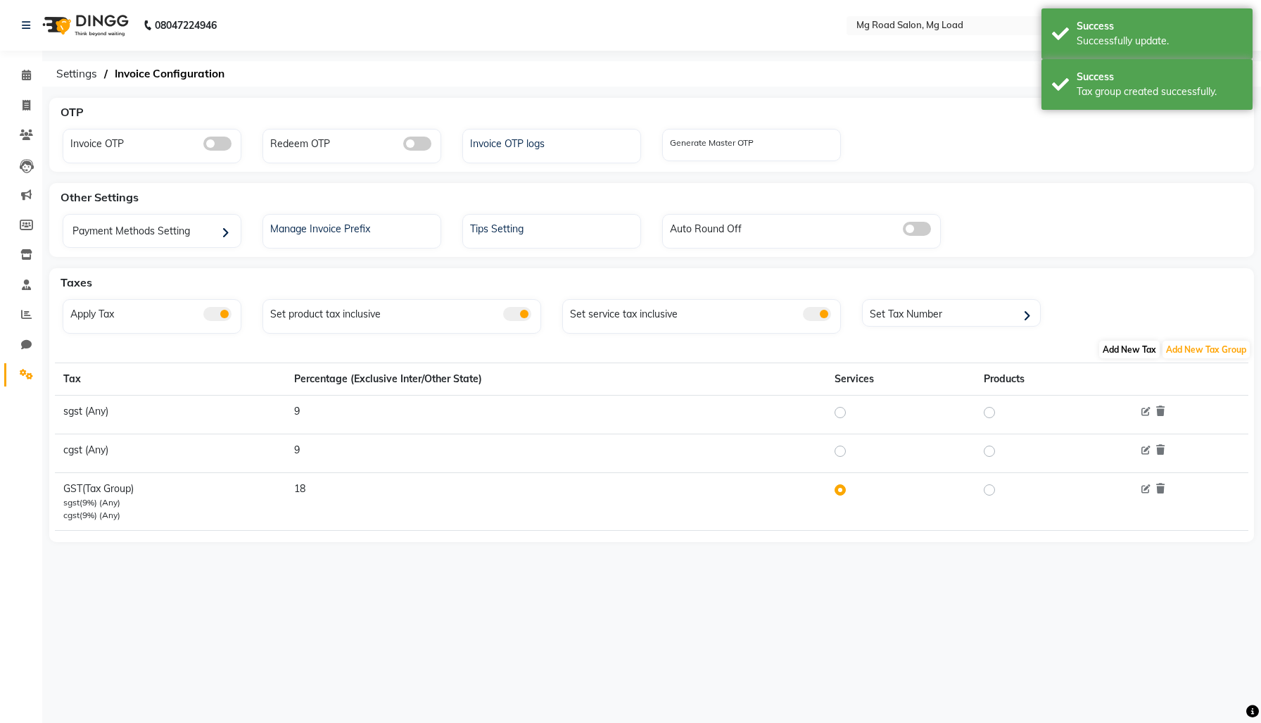
click at [1112, 358] on span "Add New Tax" at bounding box center [1130, 350] width 61 height 18
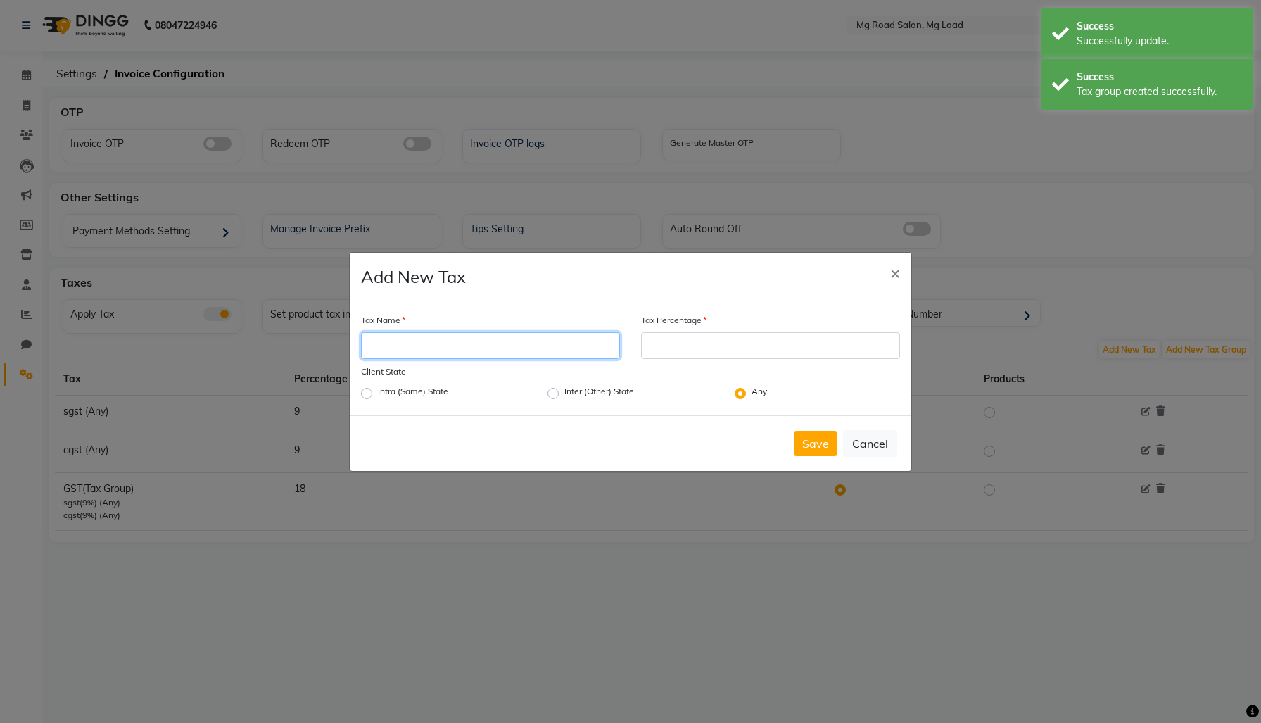
click at [584, 351] on input "Tax Name" at bounding box center [490, 345] width 259 height 27
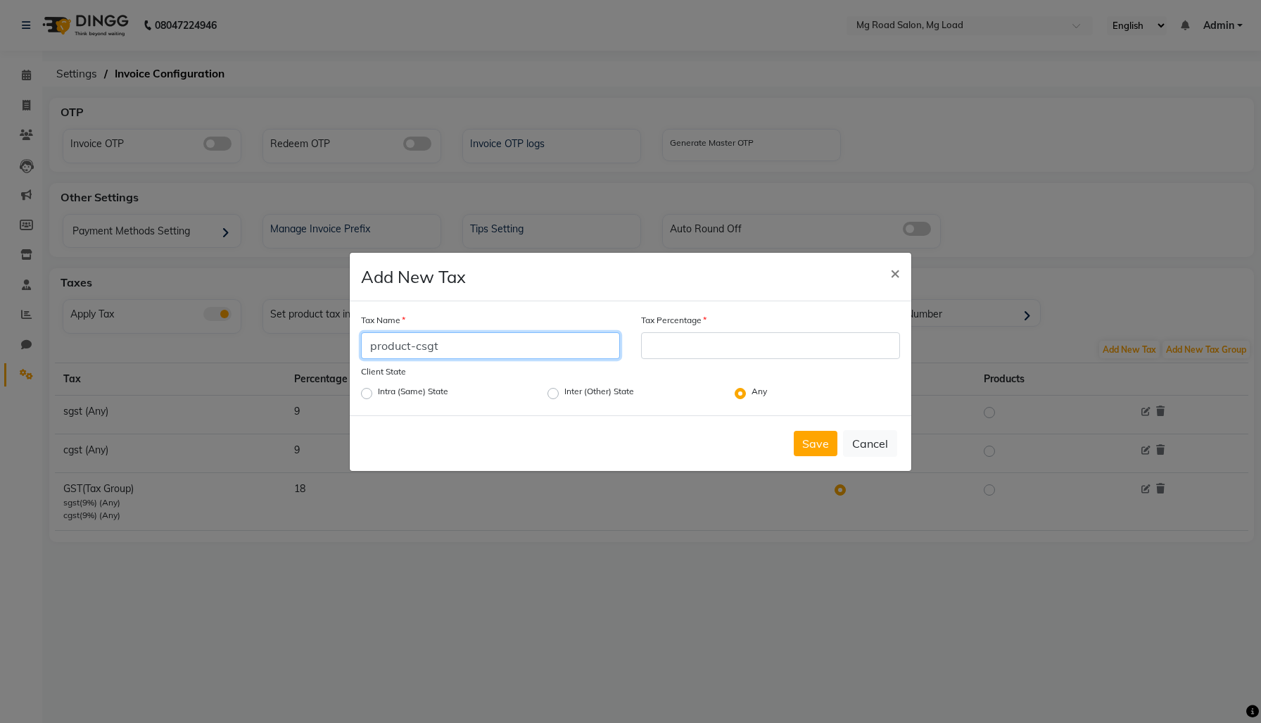
type input "product-csgt"
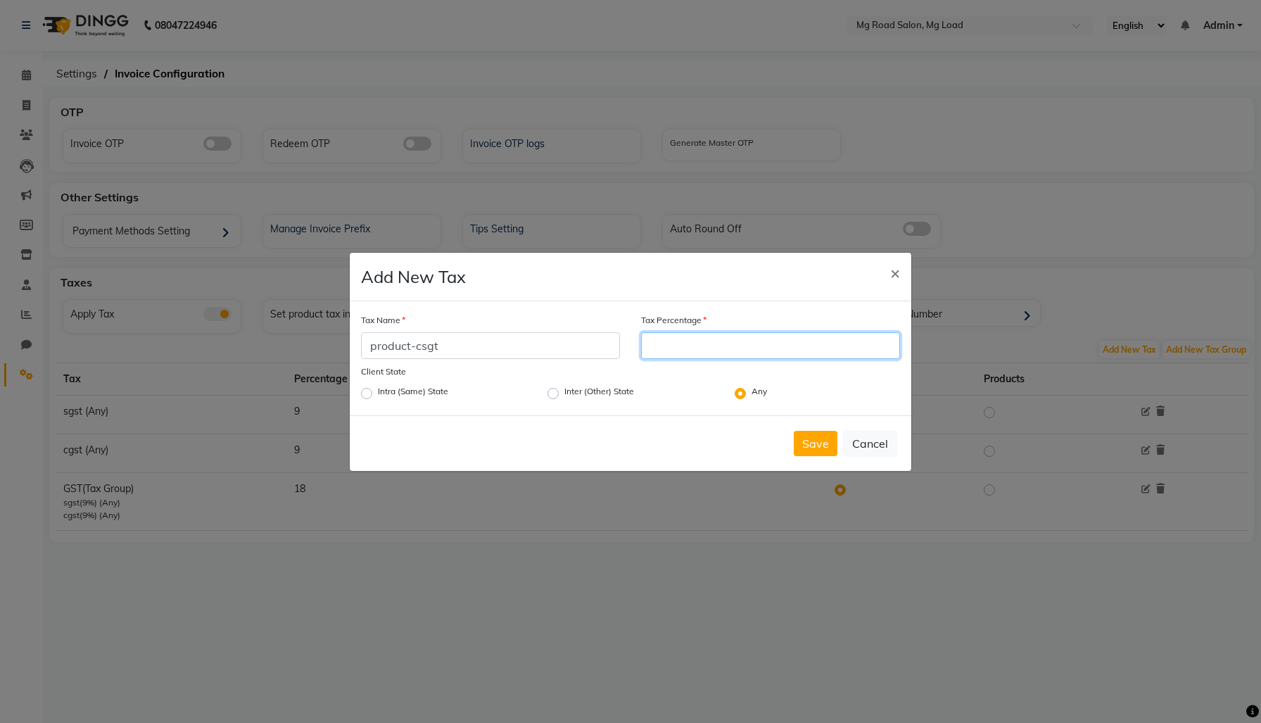
click at [730, 348] on input "Tax Percentage" at bounding box center [770, 345] width 259 height 27
type input "5"
click at [794, 456] on button "Save" at bounding box center [816, 443] width 44 height 25
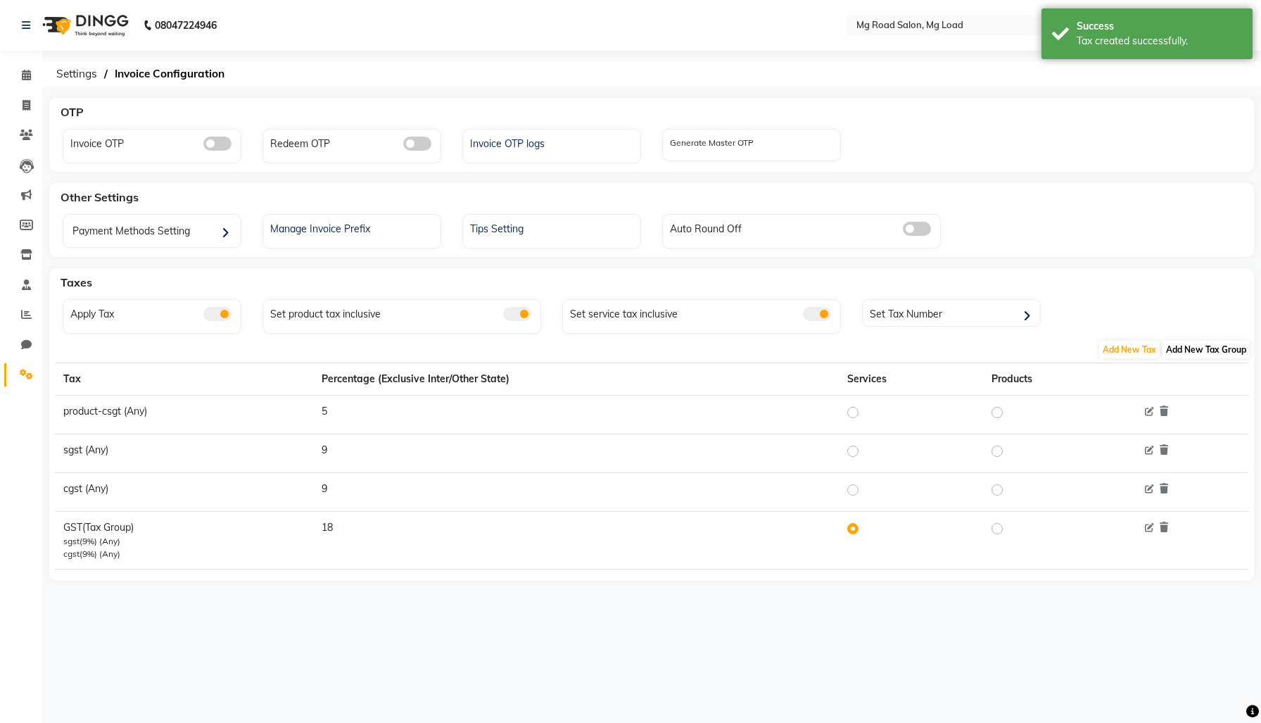
click at [1174, 358] on span "Add New Tax Group" at bounding box center [1206, 350] width 87 height 18
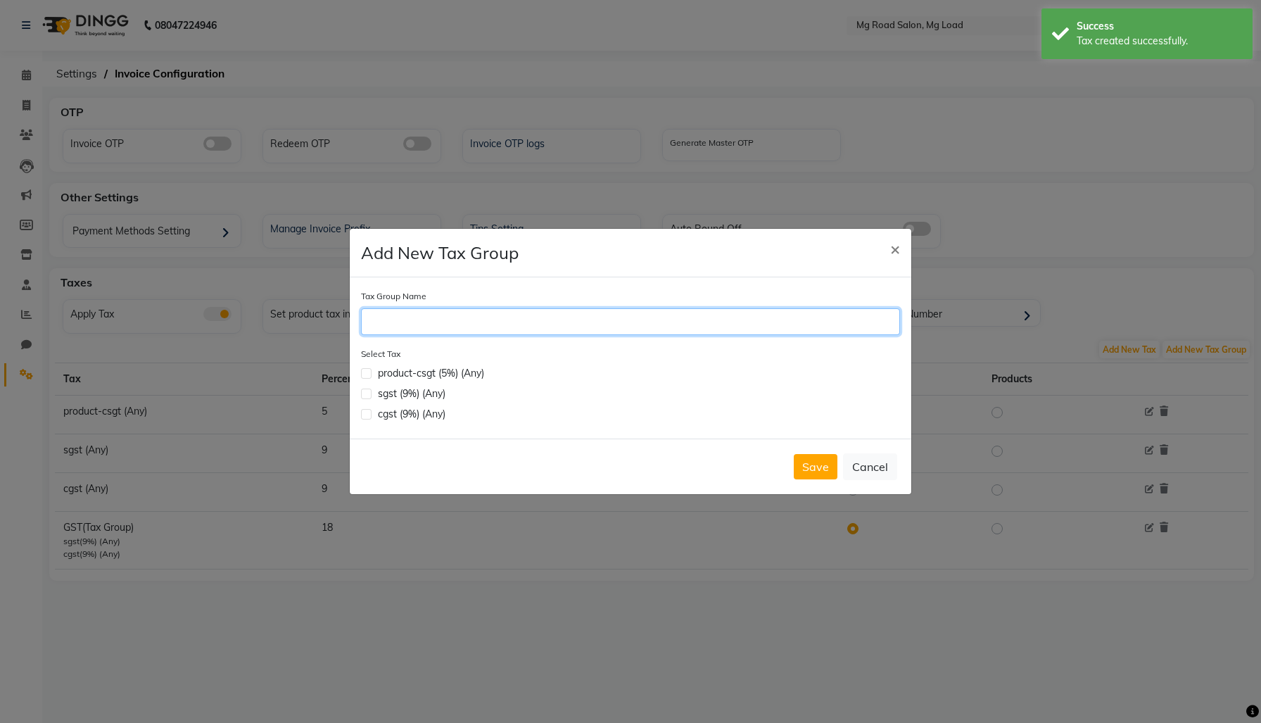
click at [470, 308] on input "Tax Group Name" at bounding box center [630, 321] width 539 height 27
type input "product-gst"
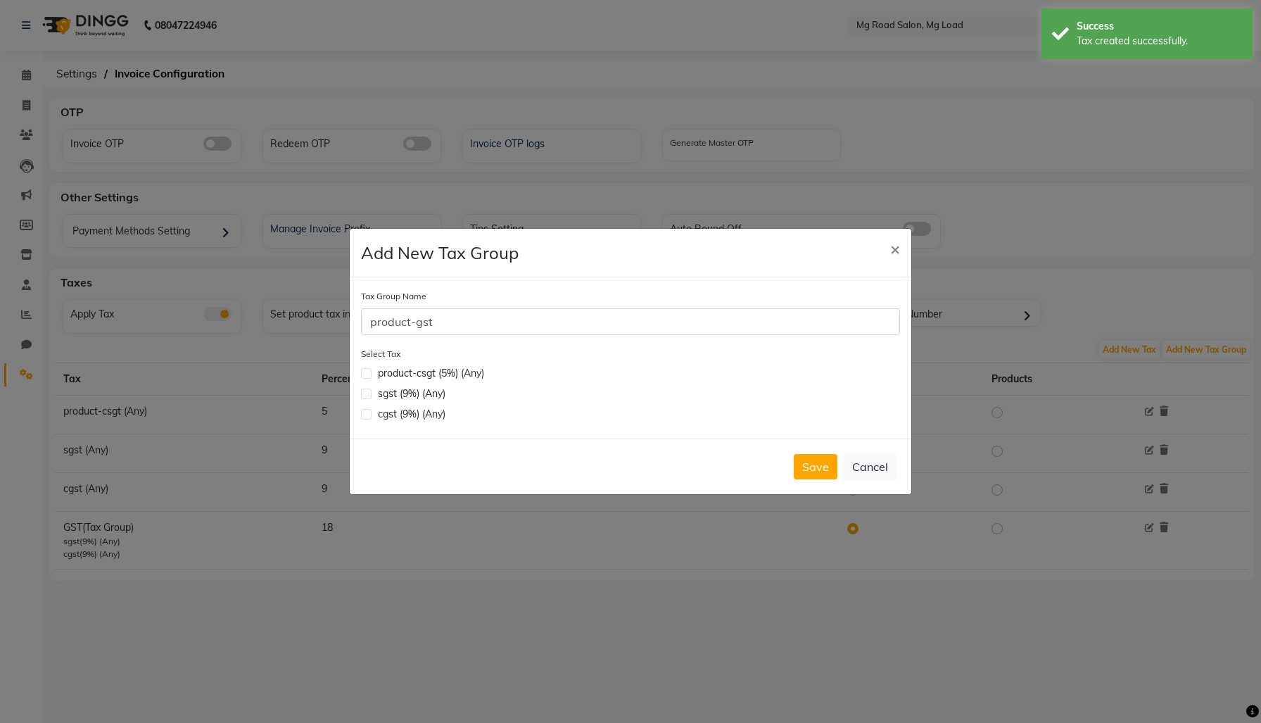
click at [405, 379] on div "product-csgt (5%) (Any)" at bounding box center [639, 373] width 522 height 15
click at [367, 376] on label at bounding box center [366, 373] width 11 height 11
click at [367, 376] on input "checkbox" at bounding box center [365, 371] width 9 height 9
checkbox input "true"
click at [369, 396] on label at bounding box center [366, 394] width 11 height 11
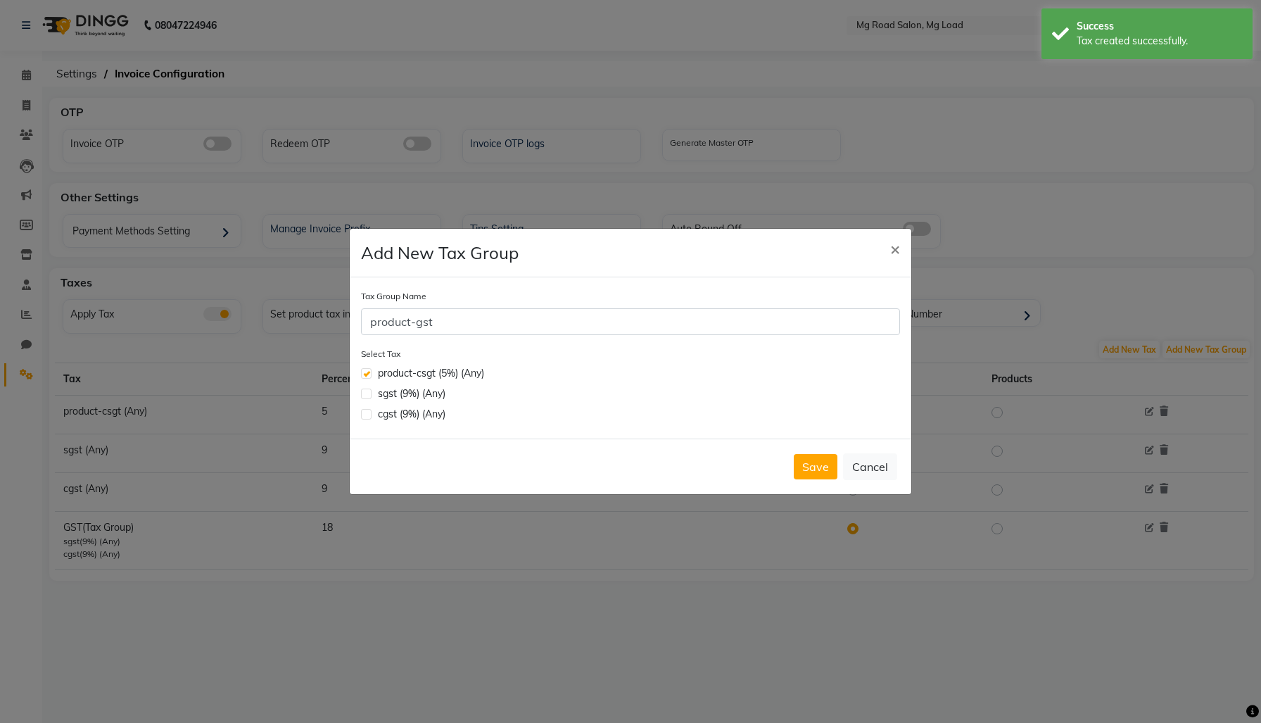
click at [369, 396] on input "checkbox" at bounding box center [365, 392] width 9 height 9
checkbox input "true"
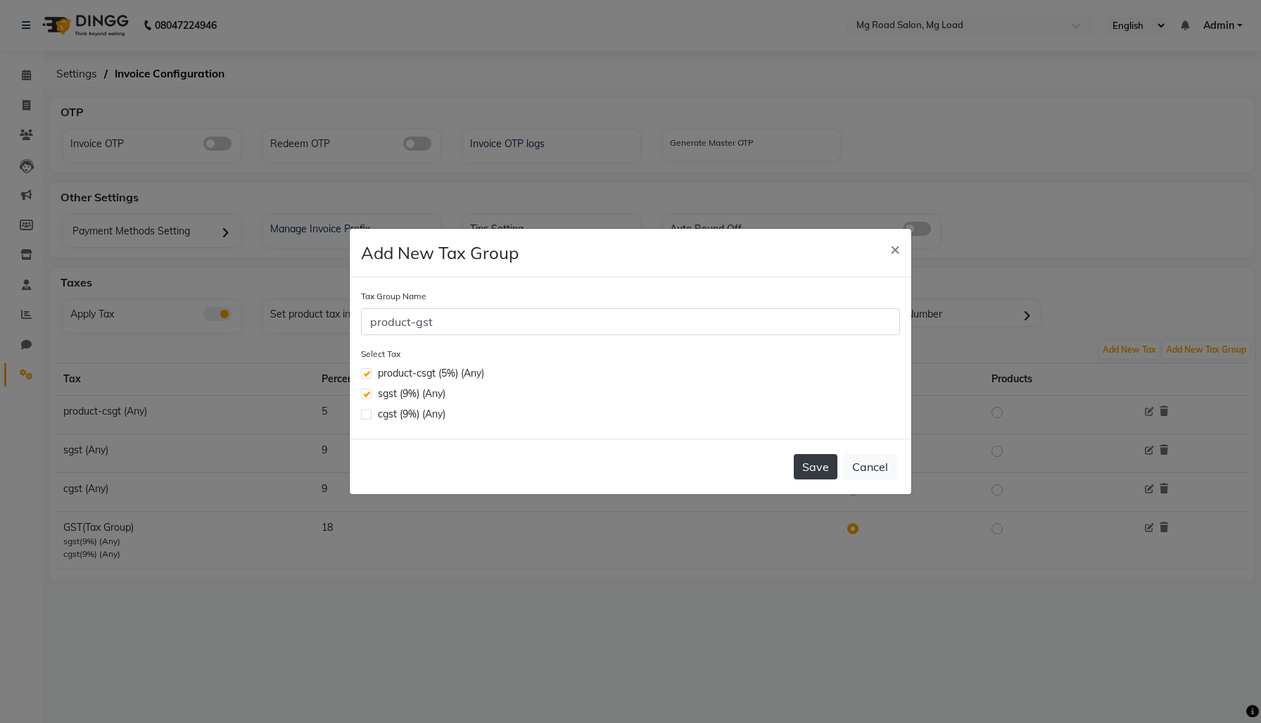
click at [805, 479] on button "Save" at bounding box center [816, 466] width 44 height 25
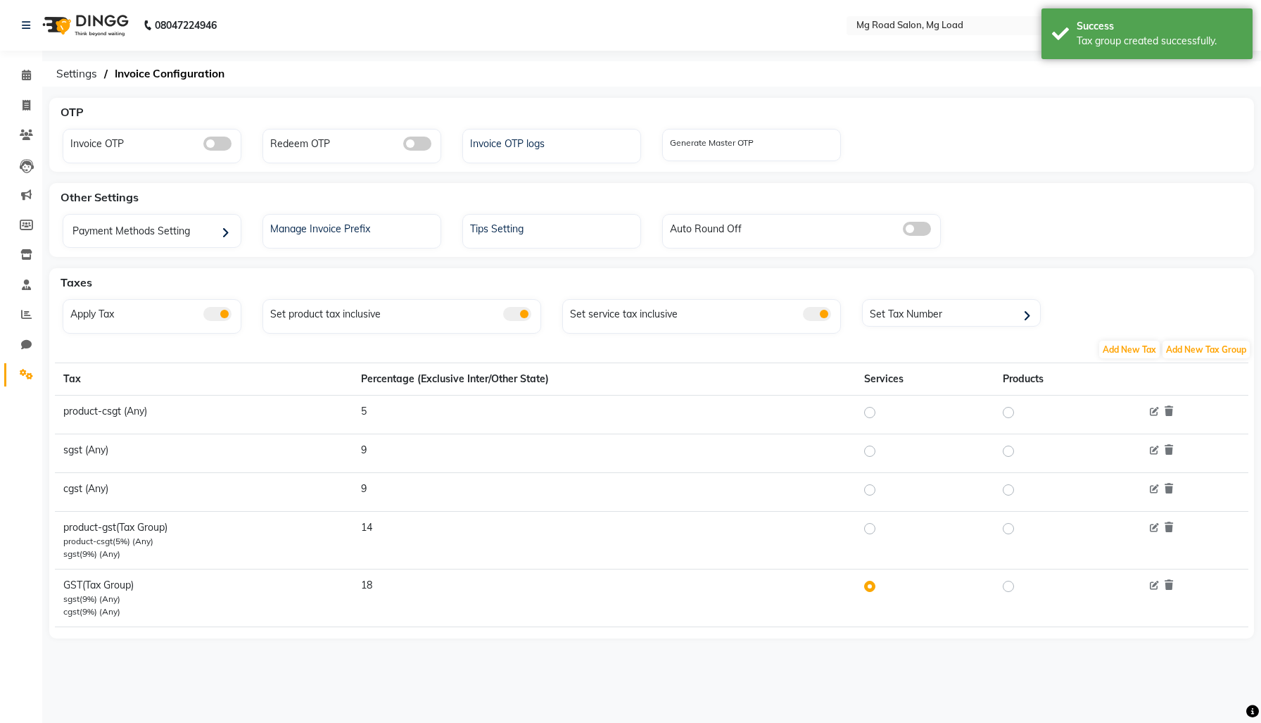
click at [1020, 537] on label at bounding box center [1020, 528] width 0 height 17
click at [1006, 534] on input "radio" at bounding box center [1011, 529] width 10 height 10
radio input "true"
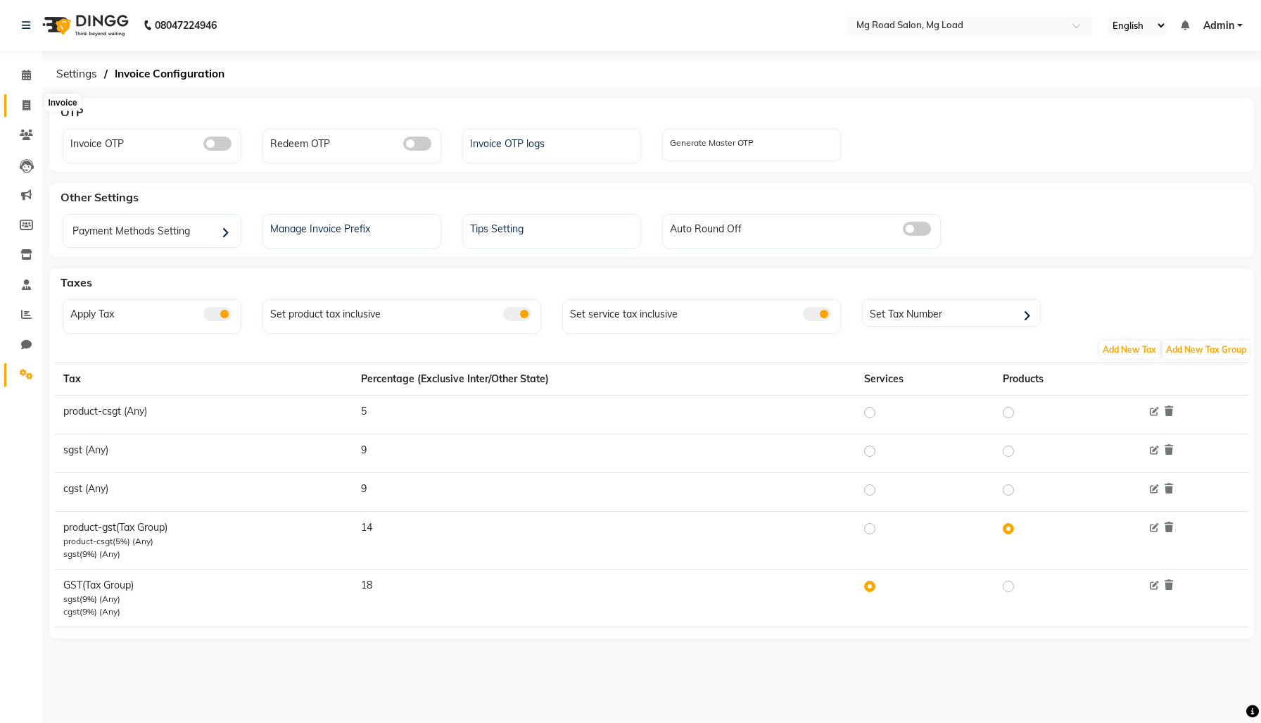
click at [23, 107] on icon at bounding box center [27, 105] width 8 height 11
select select "service"
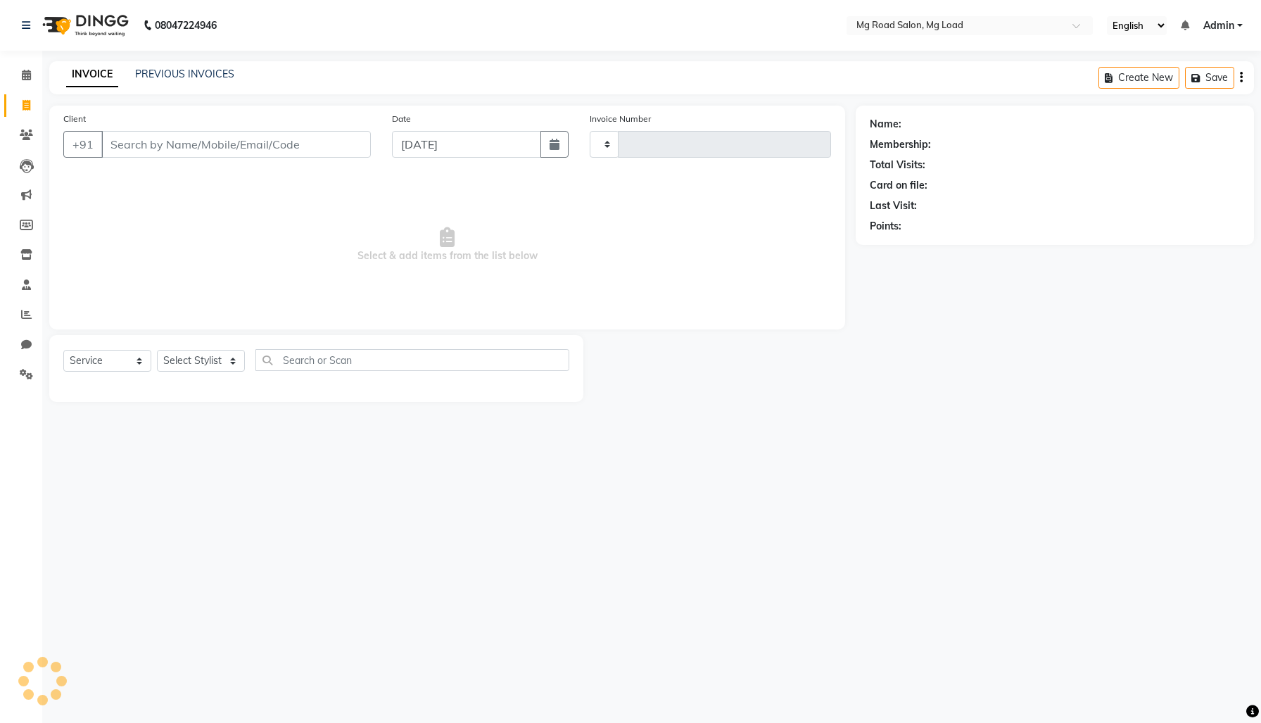
type input "2136"
select select "655"
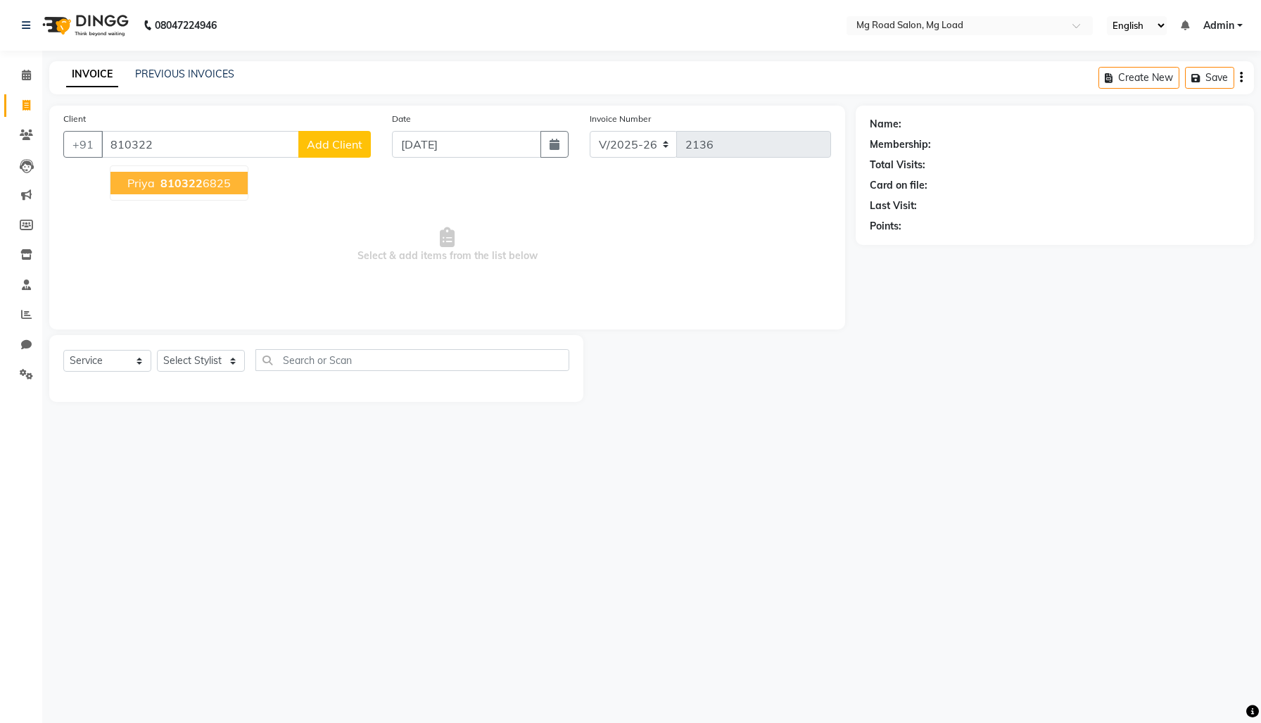
click at [155, 190] on span "priya" at bounding box center [140, 183] width 27 height 14
type input "8103226825"
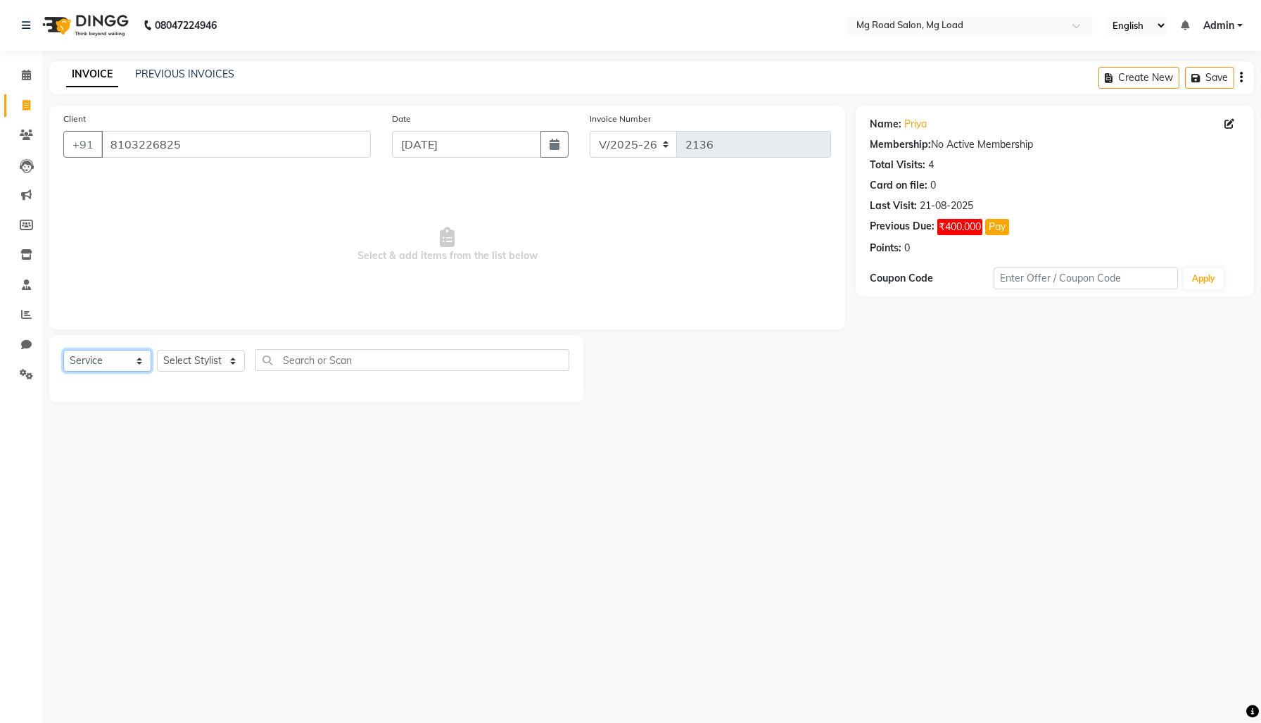
click at [106, 372] on select "Select Service Product Membership Package Voucher Prepaid Gift Card" at bounding box center [107, 361] width 88 height 22
click at [67, 372] on select "Select Service Product Membership Package Voucher Prepaid Gift Card" at bounding box center [107, 361] width 88 height 22
click at [201, 372] on select "Select Stylist Arjun Karthik Meena Priyal Rahul" at bounding box center [201, 361] width 88 height 22
click at [162, 372] on select "Select Stylist Arjun Karthik Meena Priyal Rahul" at bounding box center [201, 361] width 88 height 22
click at [213, 372] on select "Select Stylist Arjun Karthik Meena Priyal Rahul" at bounding box center [201, 361] width 88 height 22
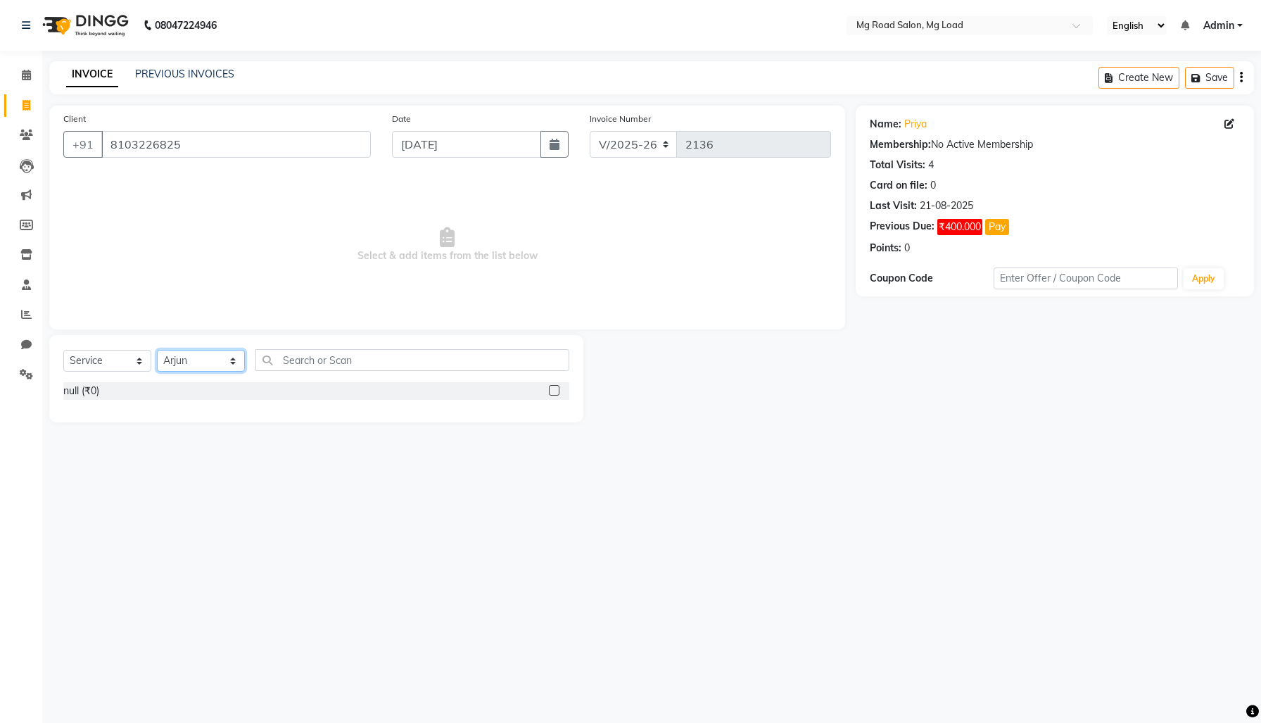
select select "1854"
click at [162, 372] on select "Select Stylist Arjun Karthik Meena Priyal Rahul" at bounding box center [201, 361] width 88 height 22
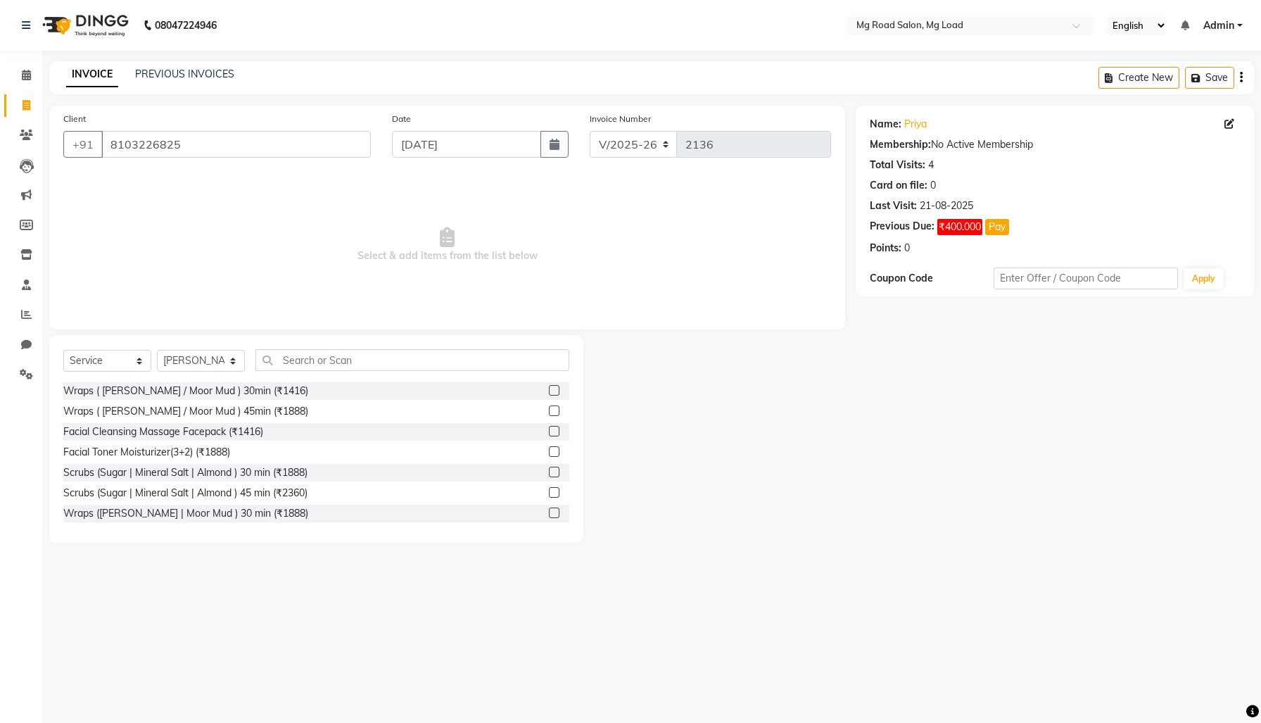
click at [549, 396] on label at bounding box center [554, 390] width 11 height 11
click at [549, 396] on input "checkbox" at bounding box center [553, 390] width 9 height 9
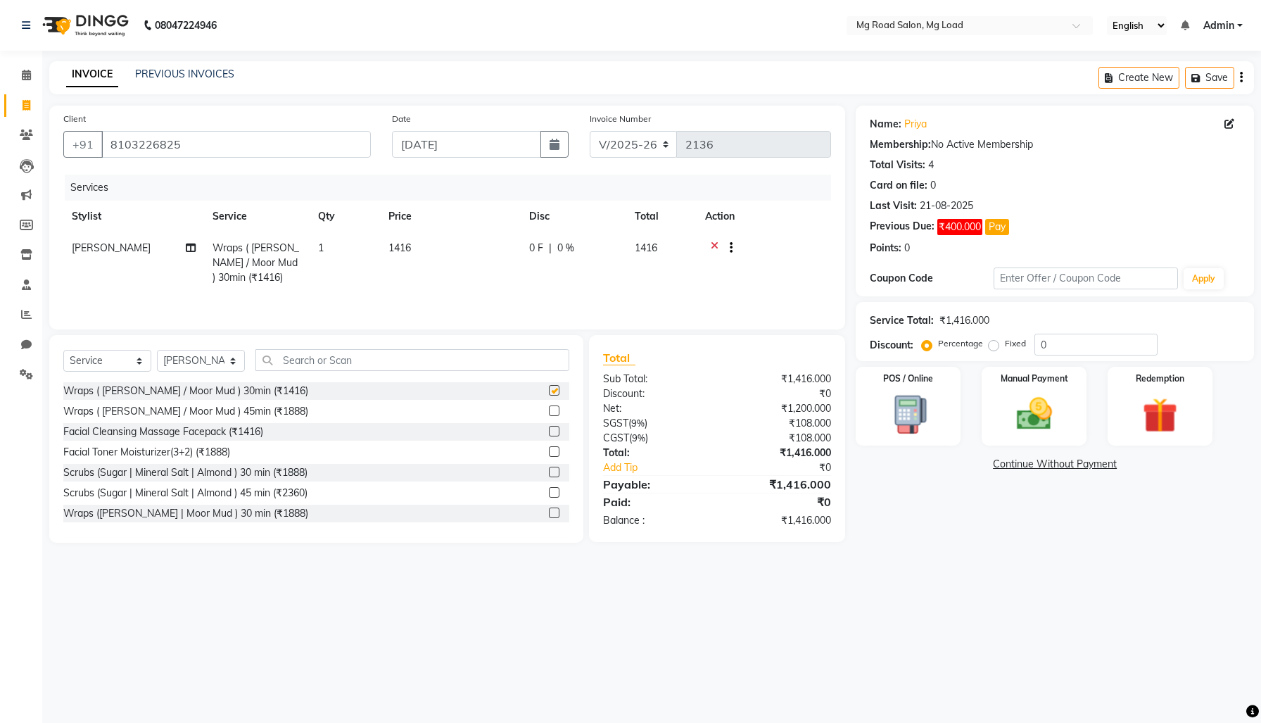
checkbox input "false"
click at [111, 372] on select "Select Service Product Membership Package Voucher Prepaid Gift Card" at bounding box center [107, 361] width 88 height 22
select select "product"
click at [67, 372] on select "Select Service Product Membership Package Voucher Prepaid Gift Card" at bounding box center [107, 361] width 88 height 22
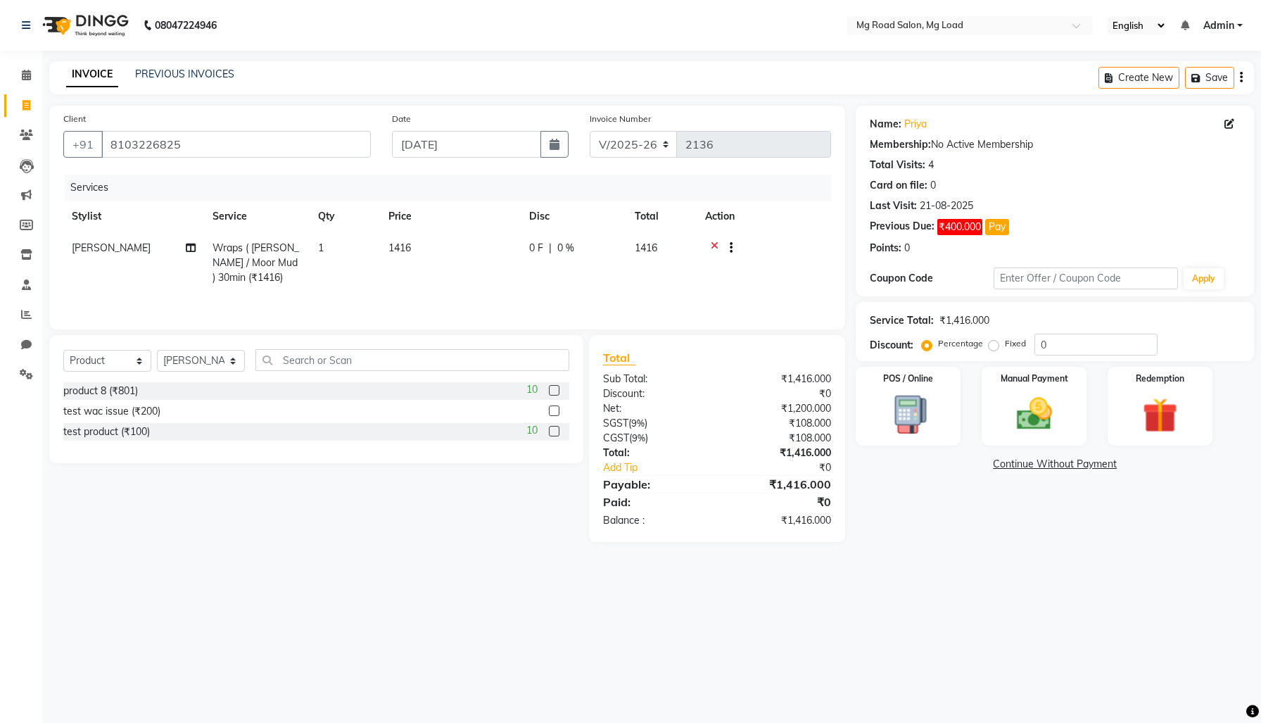
click at [549, 396] on label at bounding box center [554, 390] width 11 height 11
click at [549, 396] on input "checkbox" at bounding box center [553, 390] width 9 height 9
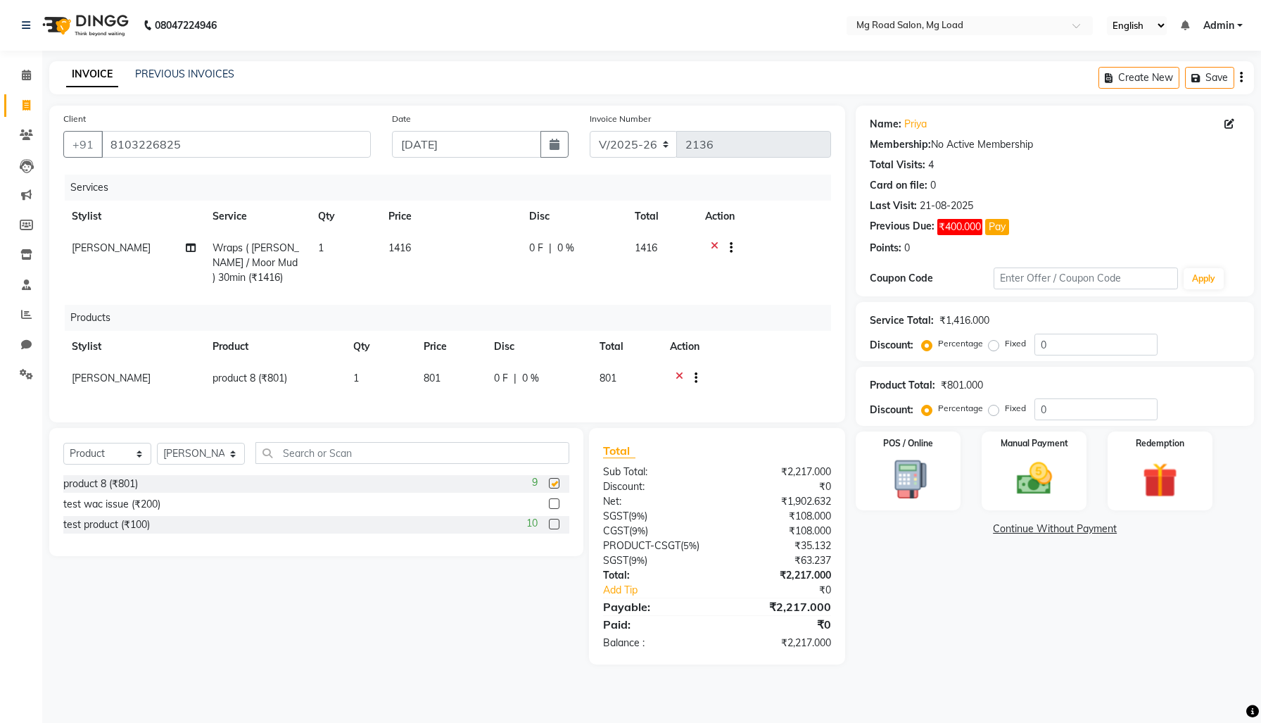
checkbox input "false"
click at [1067, 460] on div "Manual Payment" at bounding box center [1034, 471] width 109 height 82
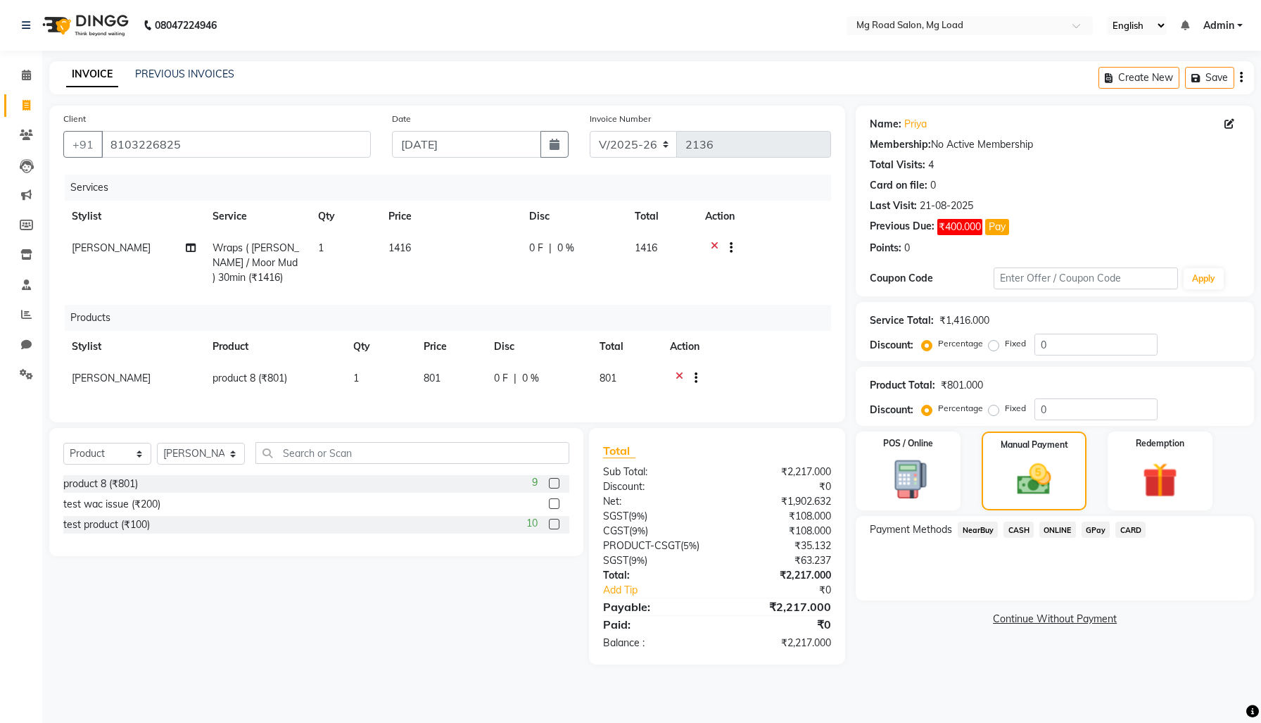
click at [1022, 522] on span "CASH" at bounding box center [1019, 530] width 30 height 16
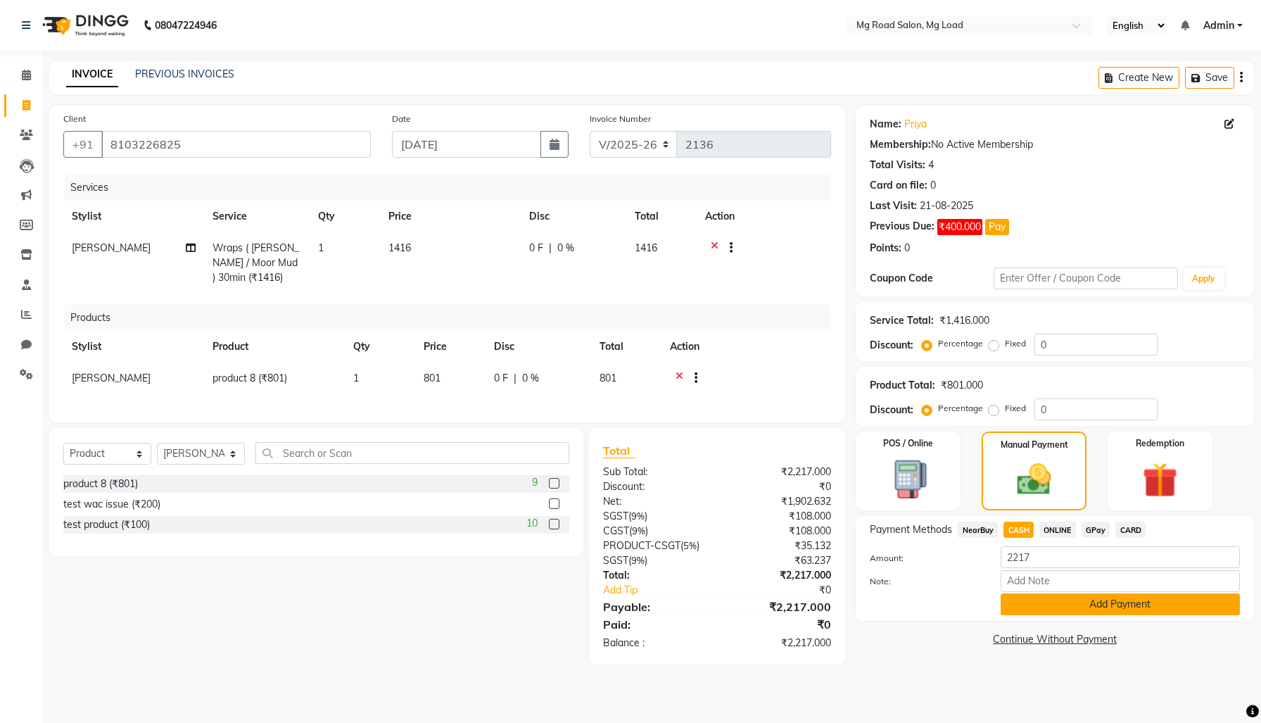
click at [1045, 615] on button "Add Payment" at bounding box center [1120, 604] width 239 height 22
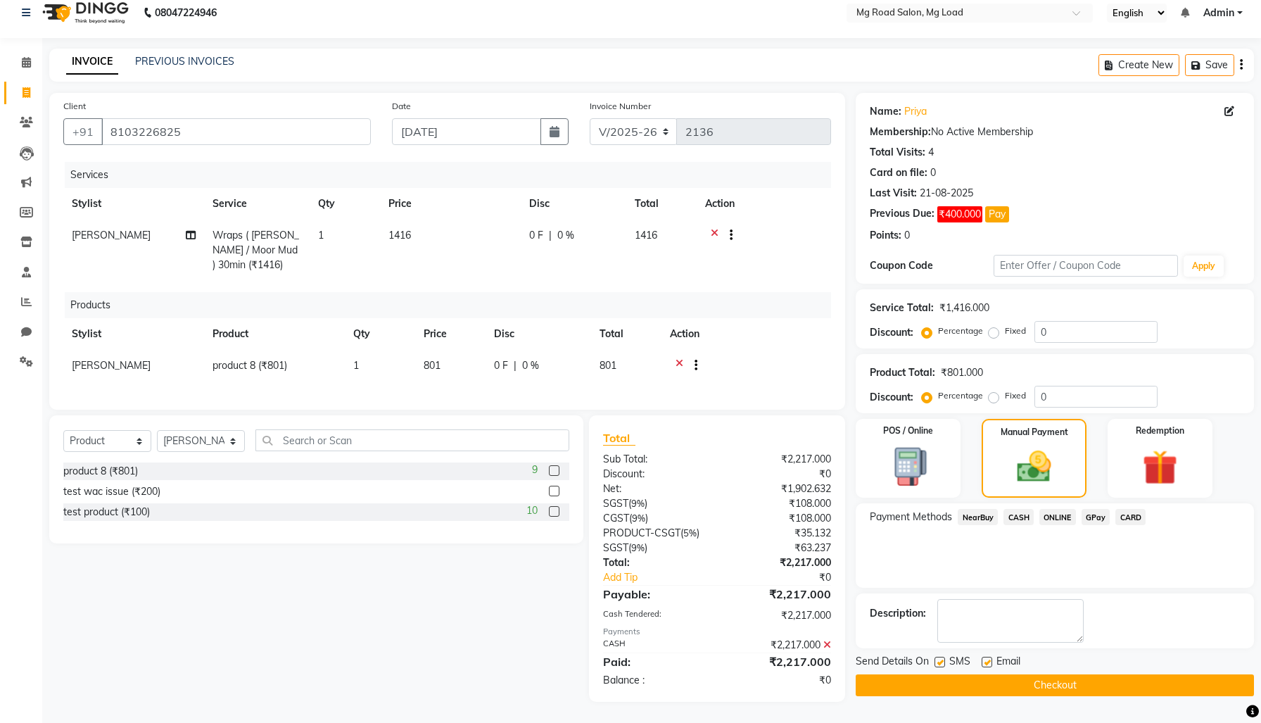
scroll to position [124, 0]
click at [941, 657] on label at bounding box center [940, 662] width 11 height 11
click at [941, 658] on input "checkbox" at bounding box center [939, 662] width 9 height 9
checkbox input "false"
click at [993, 657] on label at bounding box center [987, 662] width 11 height 11
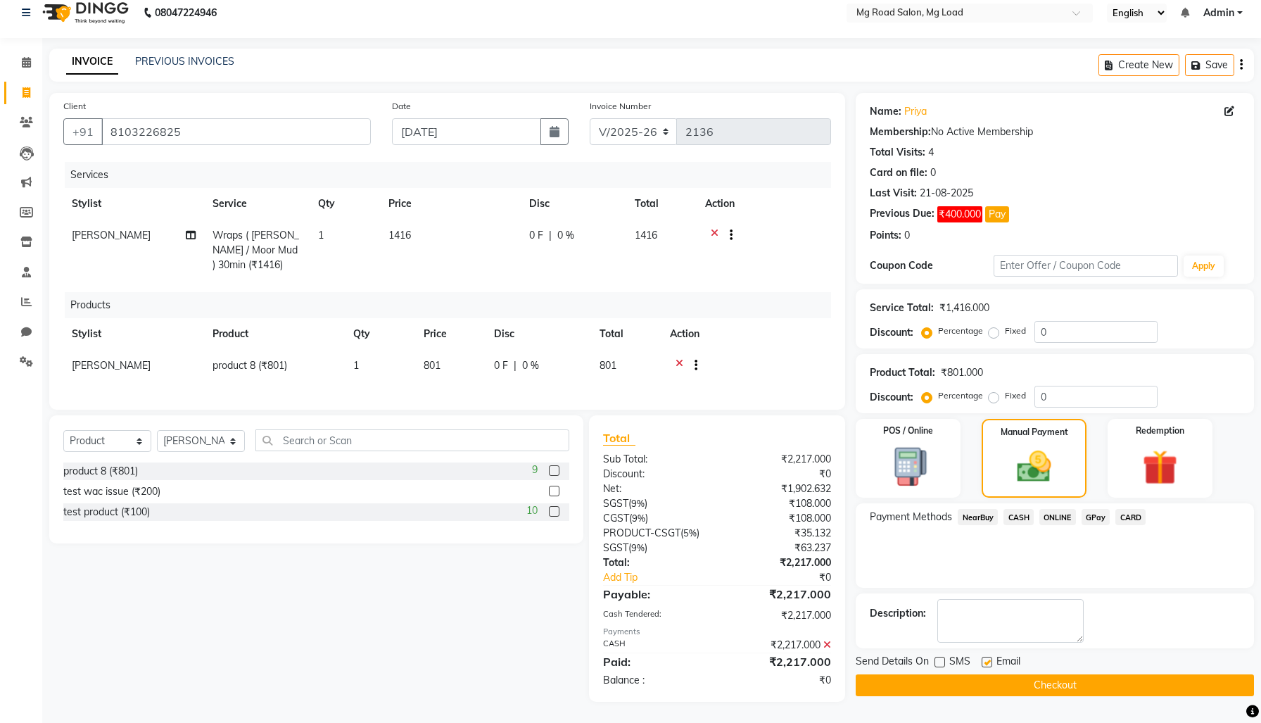
click at [991, 658] on input "checkbox" at bounding box center [986, 662] width 9 height 9
checkbox input "false"
click at [996, 674] on button "Checkout" at bounding box center [1055, 685] width 398 height 22
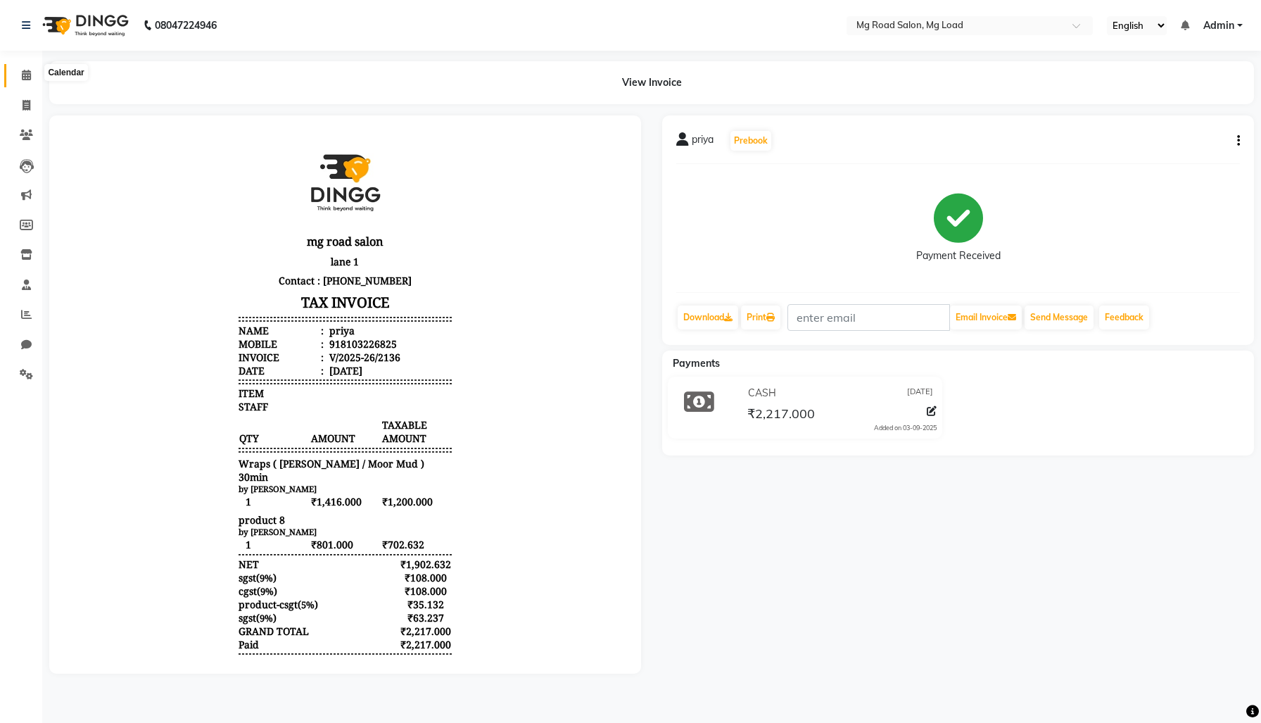
click at [28, 79] on icon at bounding box center [26, 75] width 9 height 11
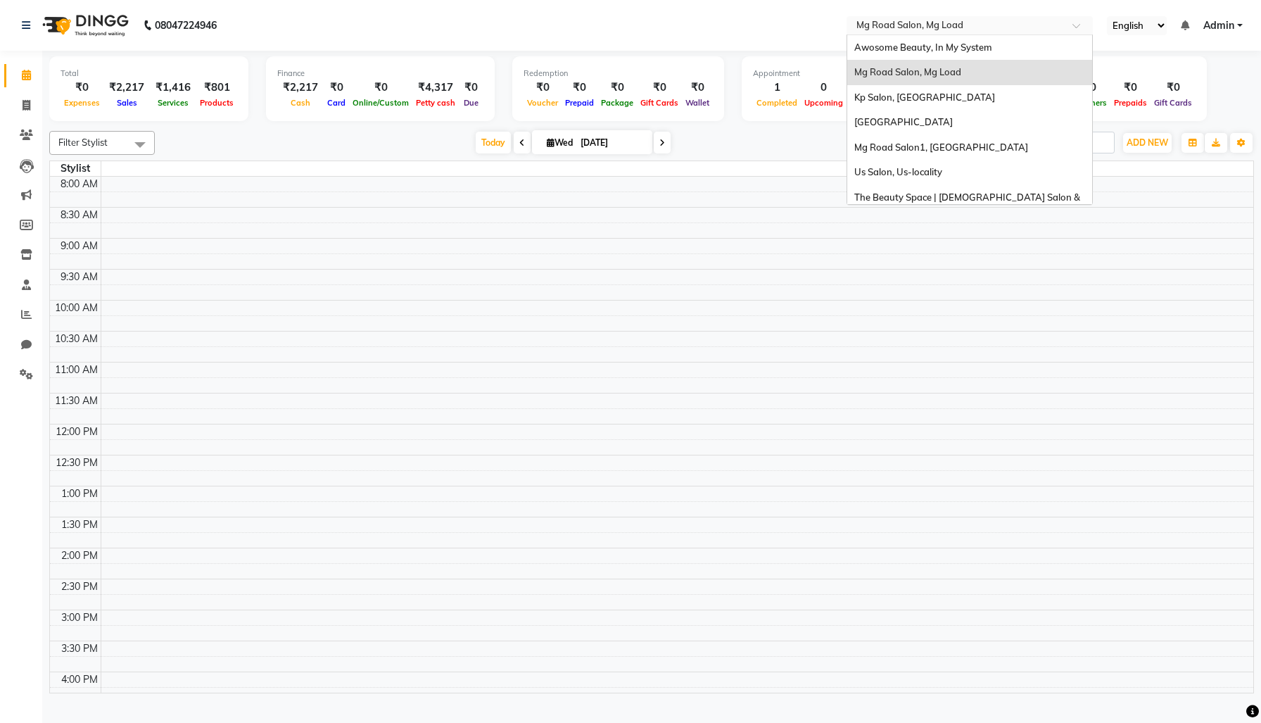
click at [909, 29] on input "text" at bounding box center [956, 27] width 204 height 14
click at [914, 98] on span "Kp Salon, [GEOGRAPHIC_DATA]" at bounding box center [925, 97] width 141 height 11
